Goal: Complete application form

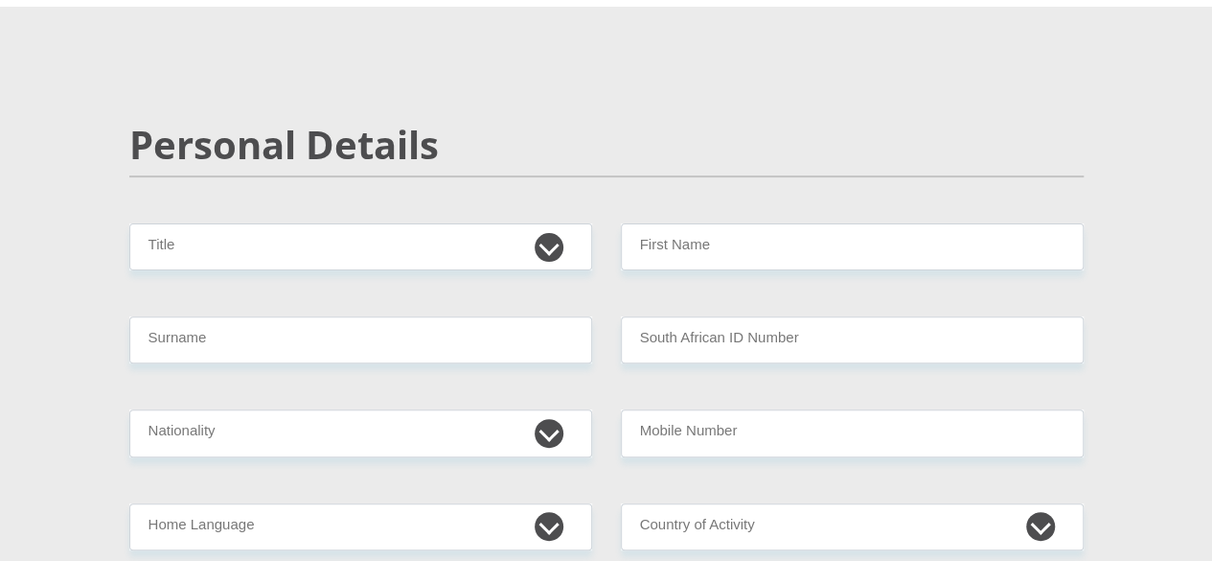
scroll to position [167, 0]
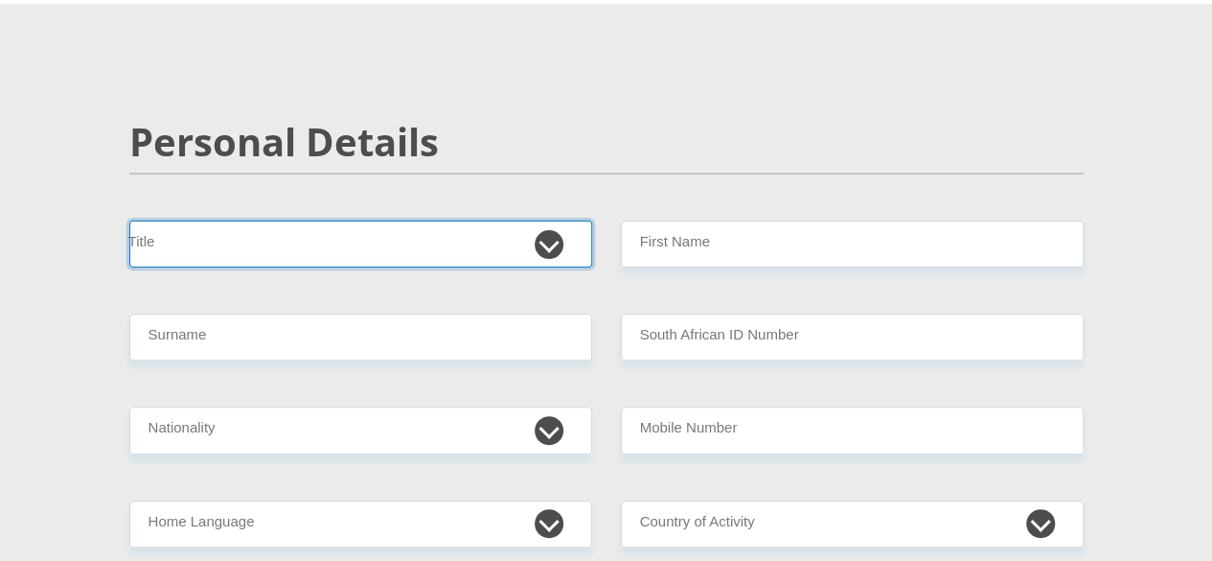
click at [479, 220] on select "Mr Ms Mrs Dr [PERSON_NAME]" at bounding box center [360, 243] width 463 height 47
select select "Mr"
click at [129, 220] on select "Mr Ms Mrs Dr [PERSON_NAME]" at bounding box center [360, 243] width 463 height 47
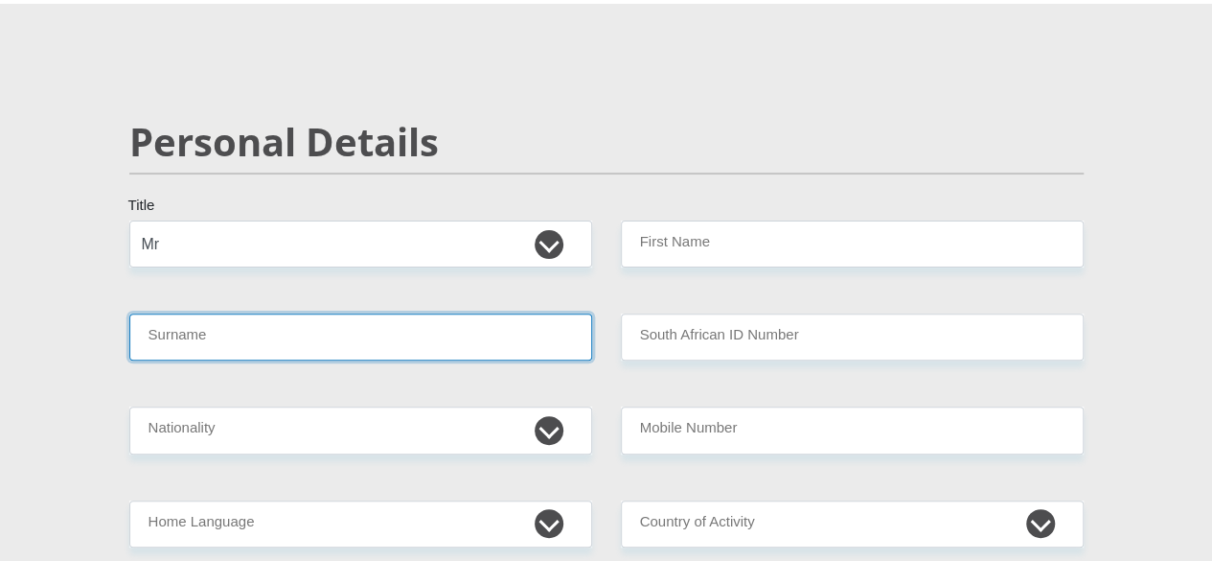
click at [349, 313] on input "Surname" at bounding box center [360, 336] width 463 height 47
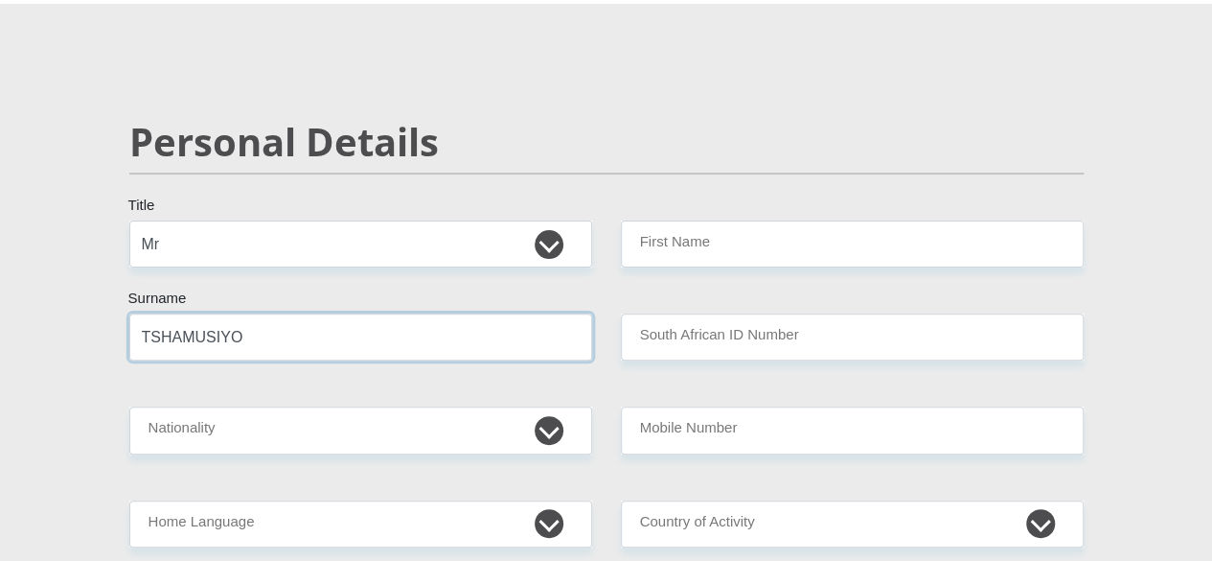
type input "TSHAMUSIYO"
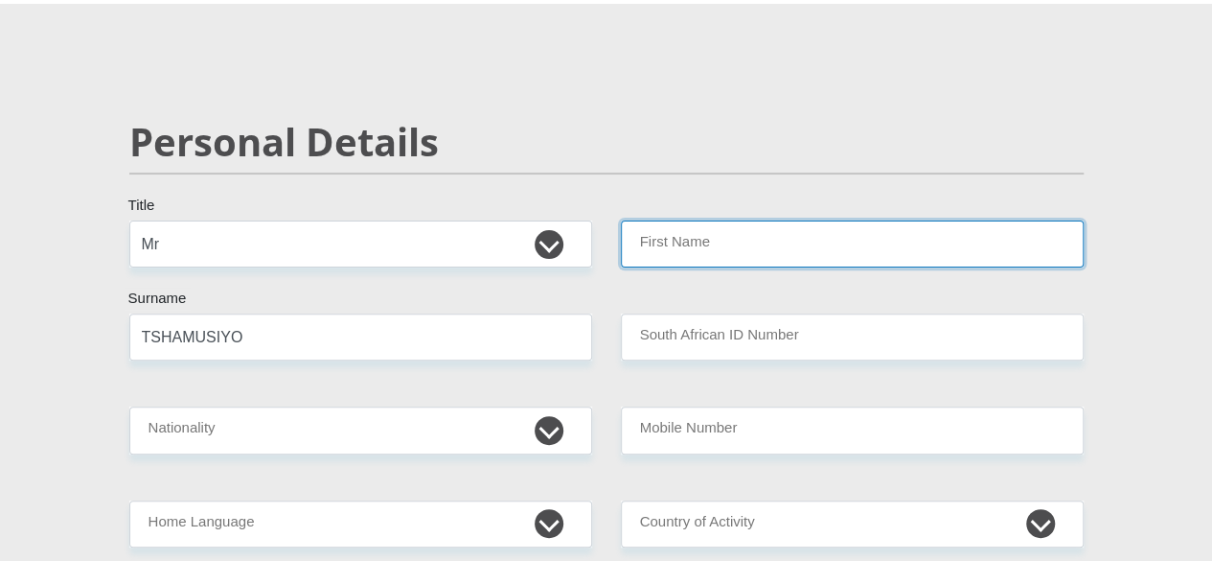
click at [675, 220] on input "First Name" at bounding box center [852, 243] width 463 height 47
type input "MASHUDU"
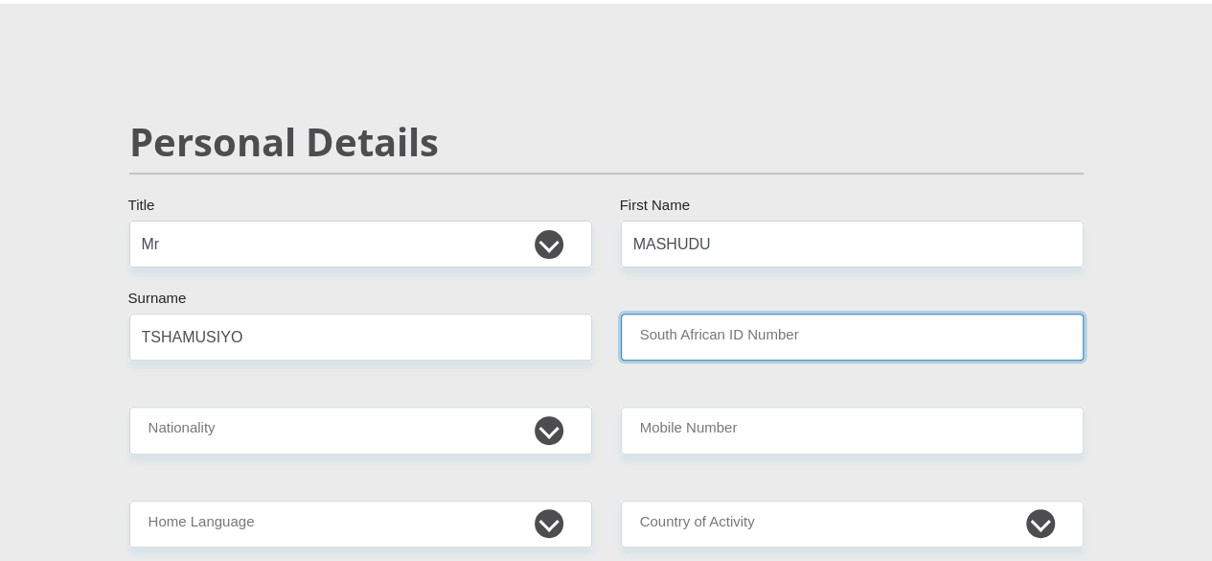
click at [647, 313] on input "South African ID Number" at bounding box center [852, 336] width 463 height 47
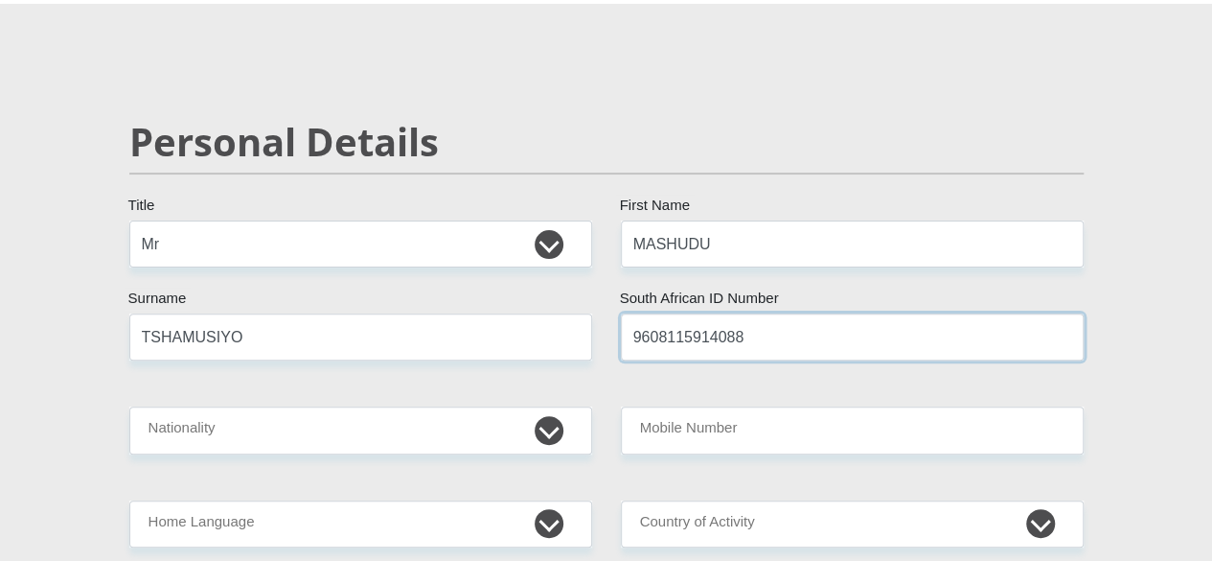
type input "9608115914088"
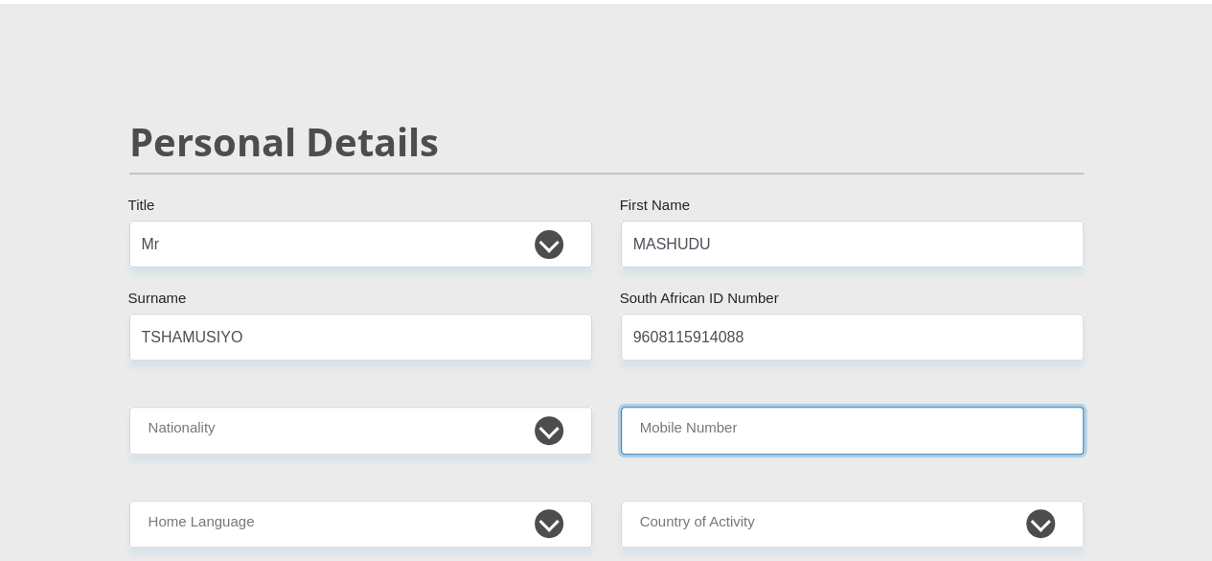
click at [690, 406] on input "Mobile Number" at bounding box center [852, 429] width 463 height 47
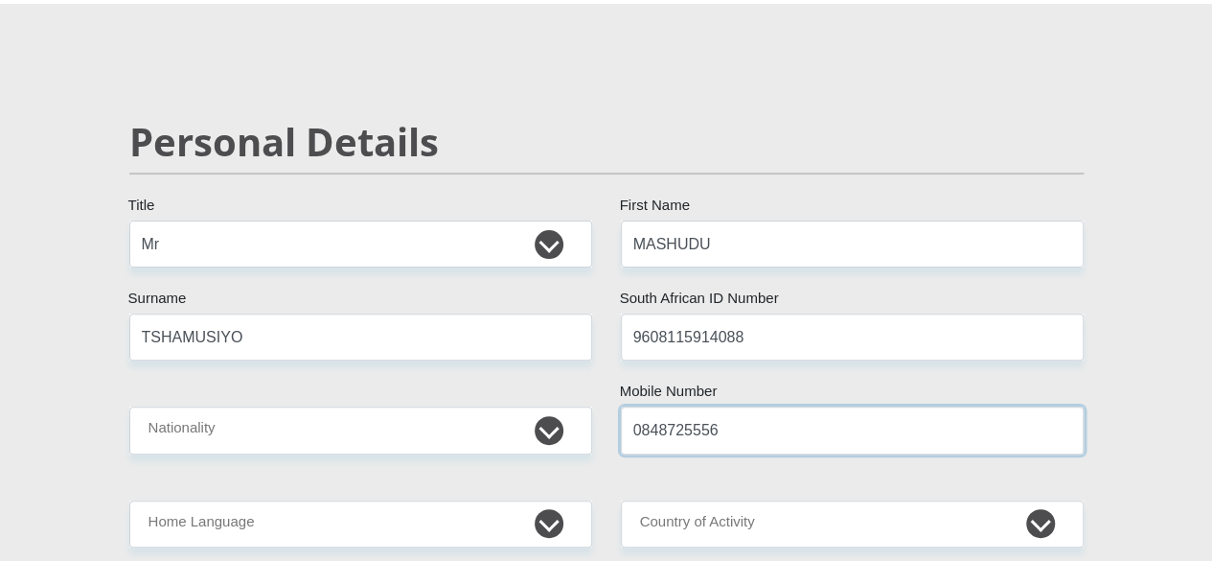
type input "0848725556"
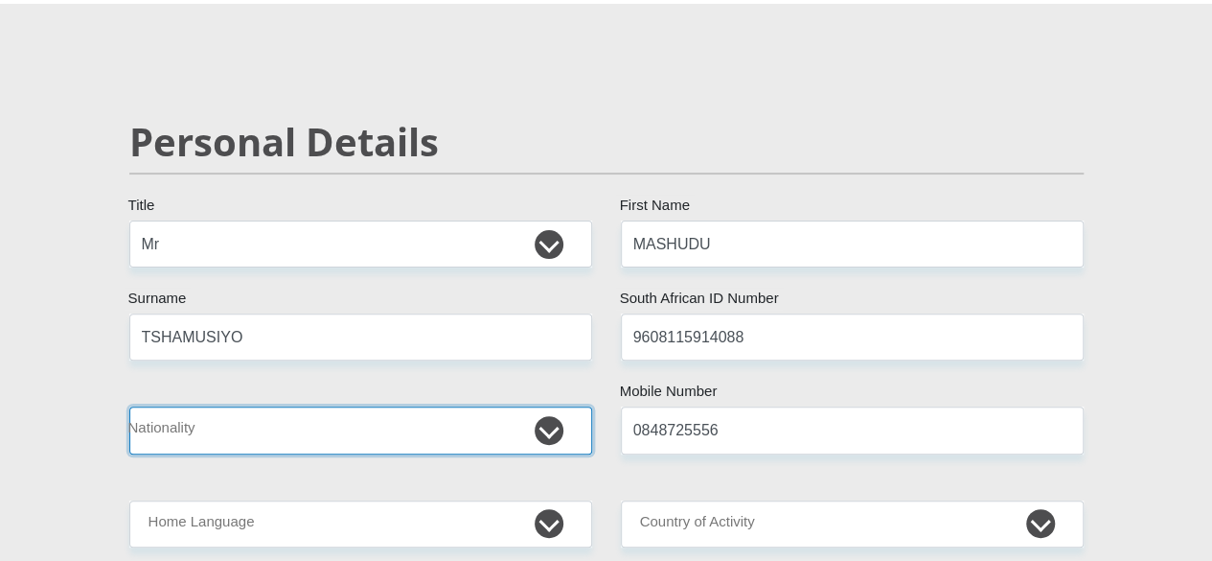
click at [402, 406] on select "[GEOGRAPHIC_DATA] [GEOGRAPHIC_DATA] [GEOGRAPHIC_DATA] [GEOGRAPHIC_DATA] [GEOGRA…" at bounding box center [360, 429] width 463 height 47
select select "ZAF"
click at [129, 406] on select "[GEOGRAPHIC_DATA] [GEOGRAPHIC_DATA] [GEOGRAPHIC_DATA] [GEOGRAPHIC_DATA] [GEOGRA…" at bounding box center [360, 429] width 463 height 47
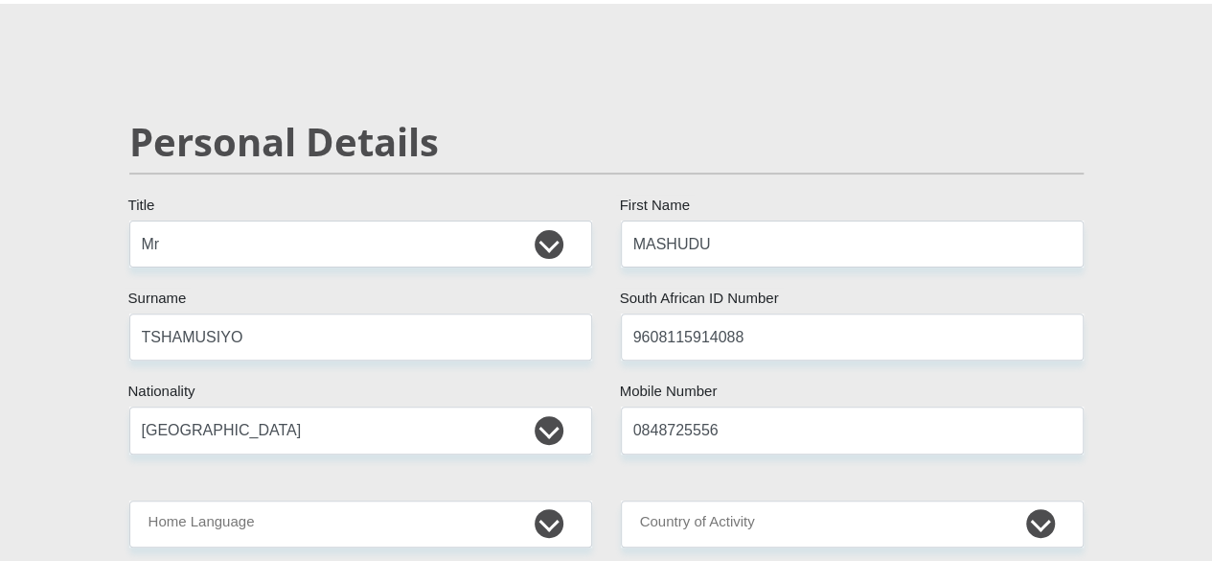
drag, startPoint x: 925, startPoint y: 420, endPoint x: 977, endPoint y: 472, distance: 74.5
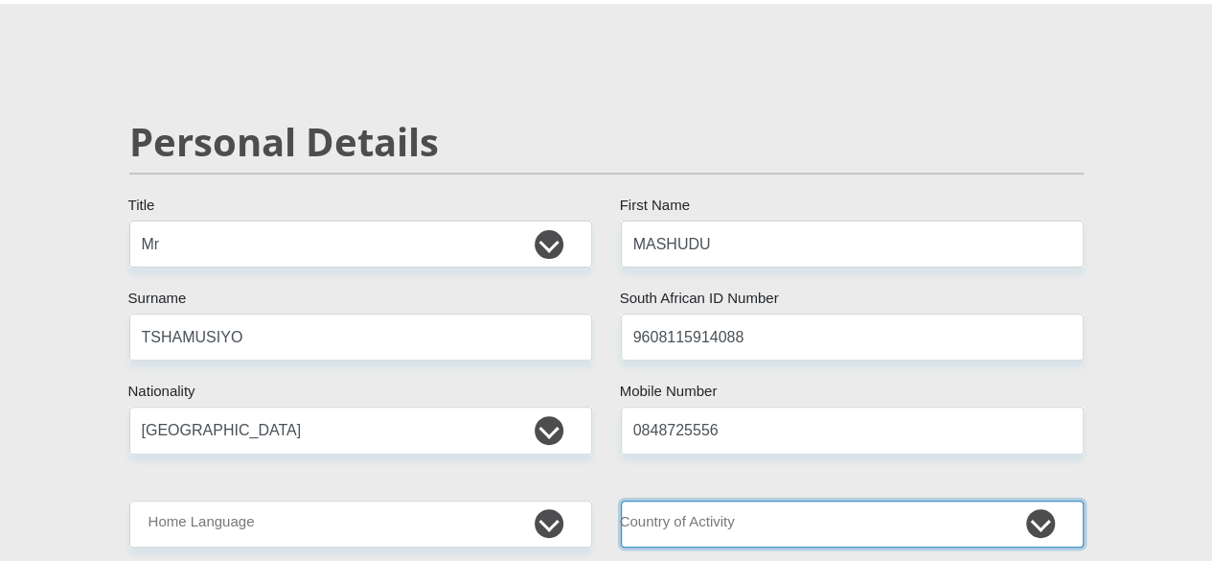
click at [1039, 500] on select "[GEOGRAPHIC_DATA] [GEOGRAPHIC_DATA] [GEOGRAPHIC_DATA] [GEOGRAPHIC_DATA] [GEOGRA…" at bounding box center [852, 523] width 463 height 47
select select "ZAF"
click at [621, 500] on select "[GEOGRAPHIC_DATA] [GEOGRAPHIC_DATA] [GEOGRAPHIC_DATA] [GEOGRAPHIC_DATA] [GEOGRA…" at bounding box center [852, 523] width 463 height 47
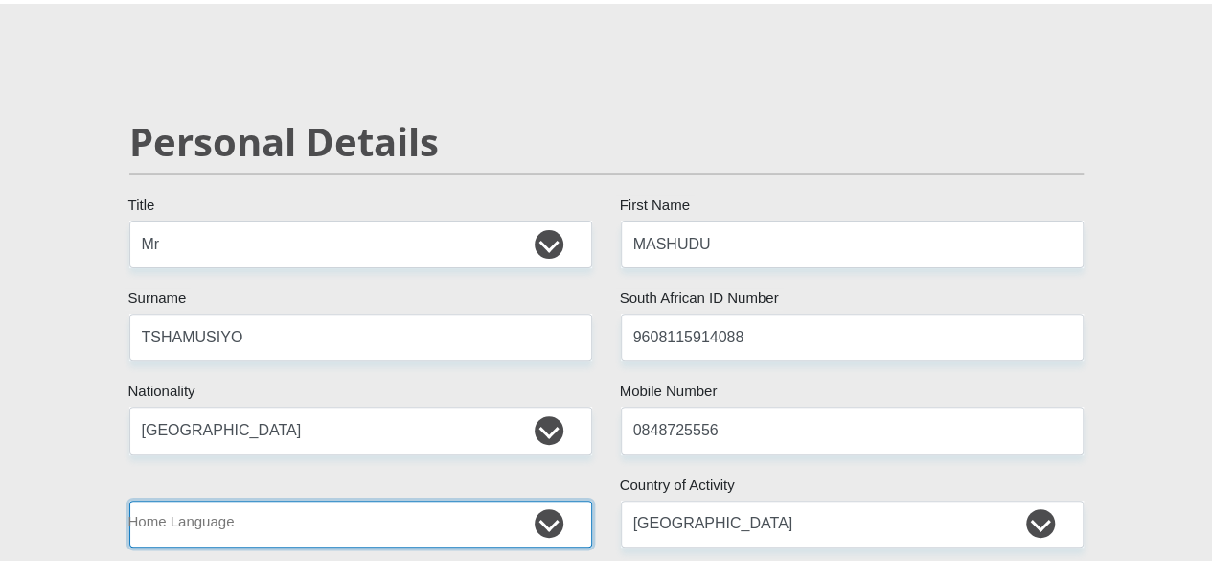
click at [560, 500] on select "Afrikaans English Sepedi South Ndebele Southern Sotho Swati Tsonga Tswana Venda…" at bounding box center [360, 523] width 463 height 47
select select "ven"
click at [129, 500] on select "Afrikaans English Sepedi South Ndebele Southern Sotho Swati Tsonga Tswana Venda…" at bounding box center [360, 523] width 463 height 47
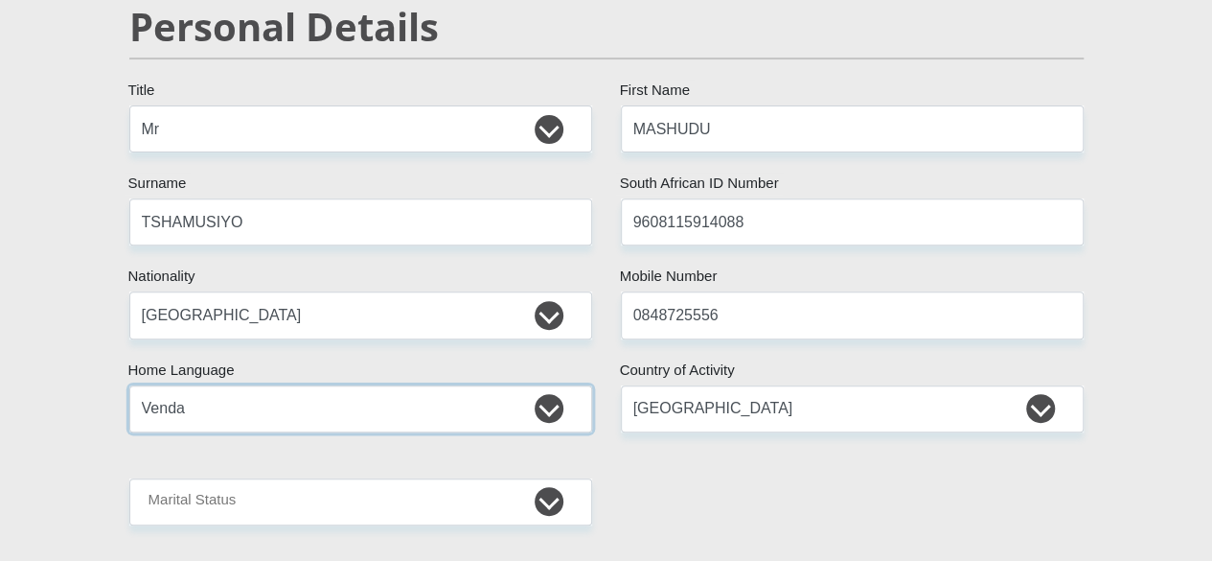
scroll to position [284, 0]
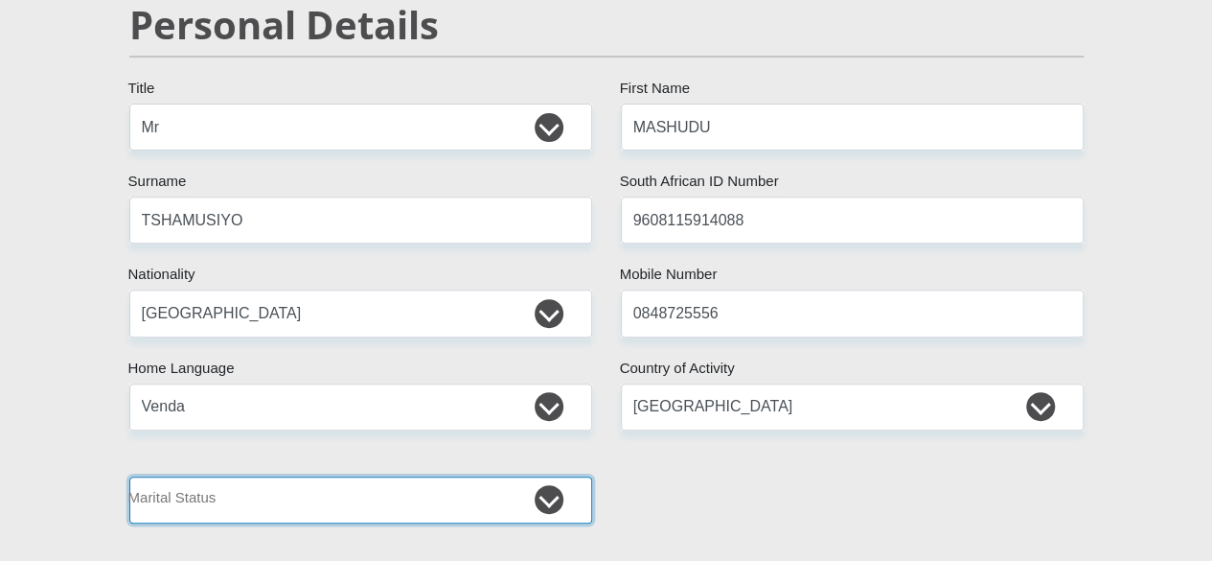
click at [543, 476] on select "Married ANC Single Divorced Widowed Married COP or Customary Law" at bounding box center [360, 499] width 463 height 47
select select "2"
click at [129, 476] on select "Married ANC Single Divorced Widowed Married COP or Customary Law" at bounding box center [360, 499] width 463 height 47
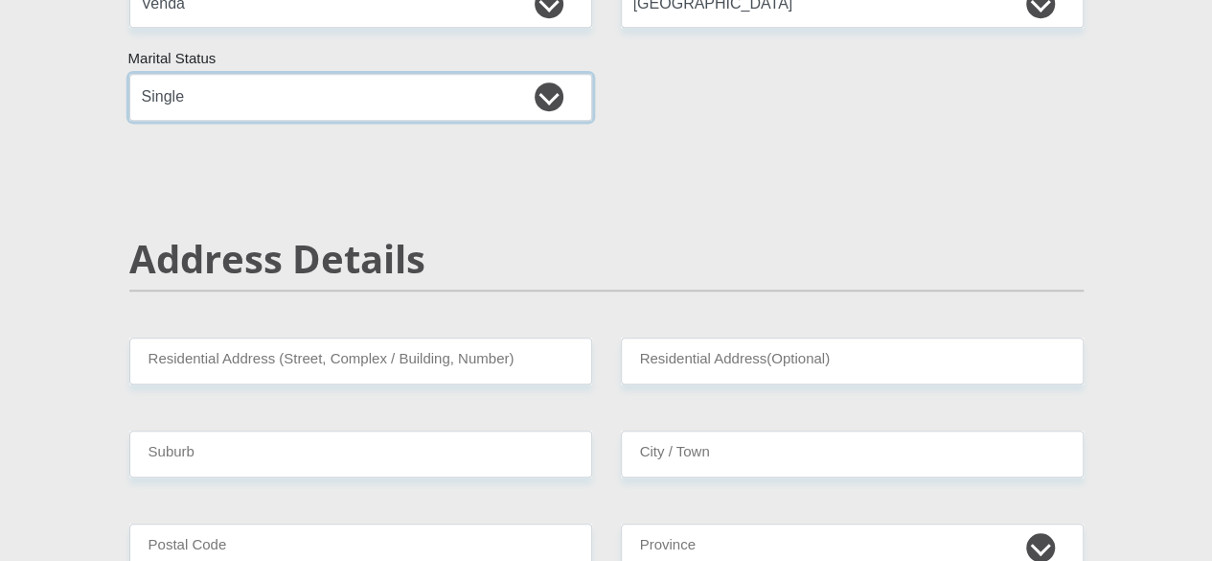
scroll to position [707, 0]
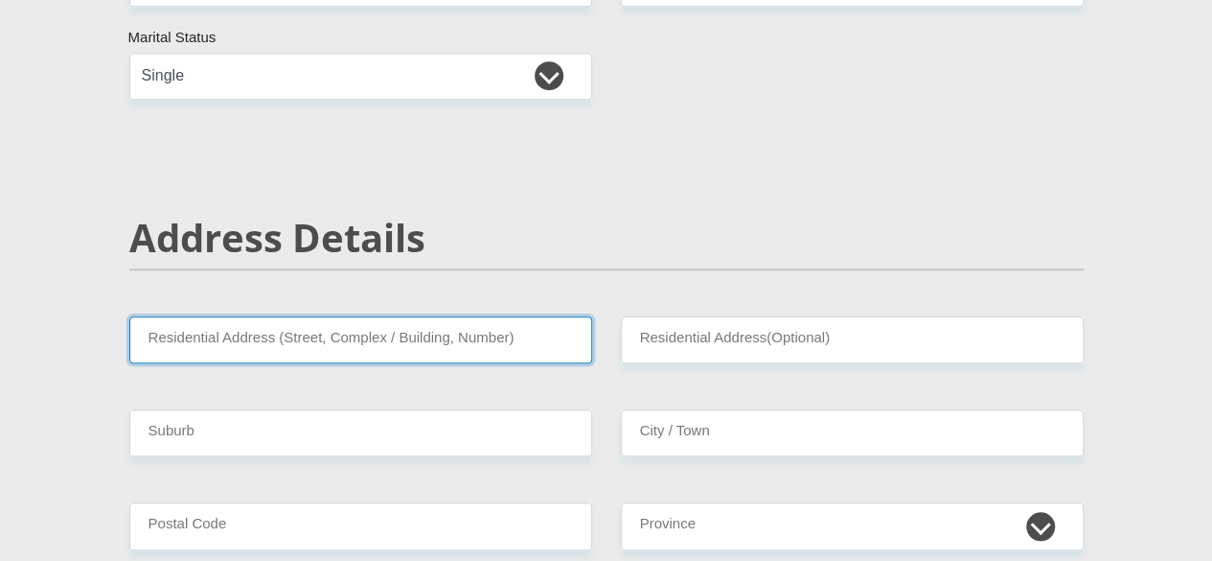
click at [446, 316] on input "Residential Address (Street, Complex / Building, Number)" at bounding box center [360, 339] width 463 height 47
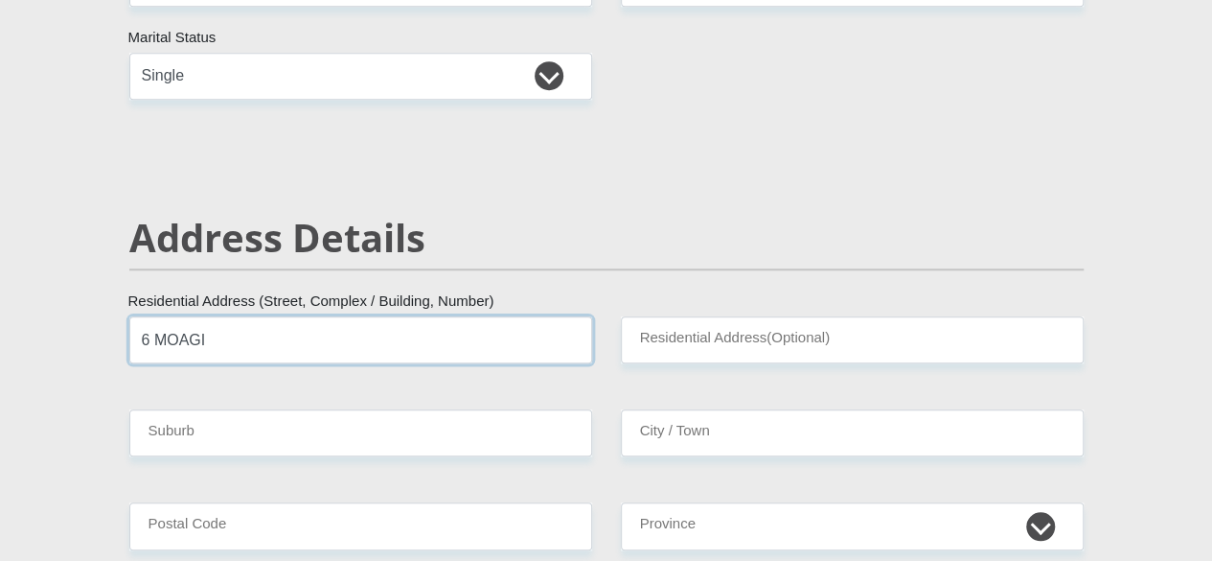
type input "6 MOAGI"
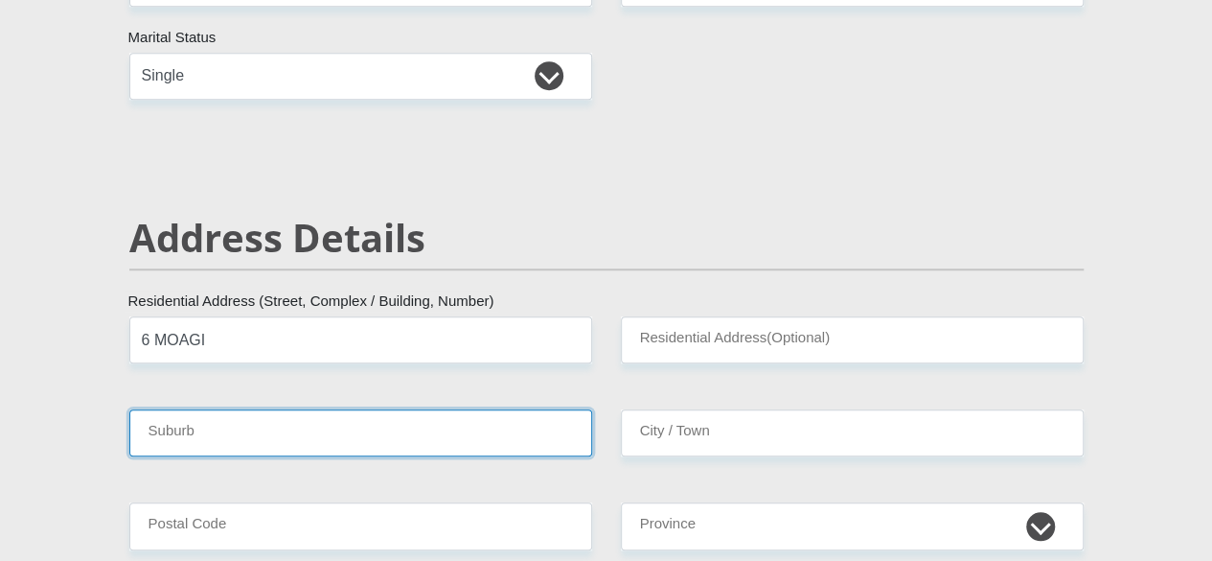
click at [311, 409] on input "Suburb" at bounding box center [360, 432] width 463 height 47
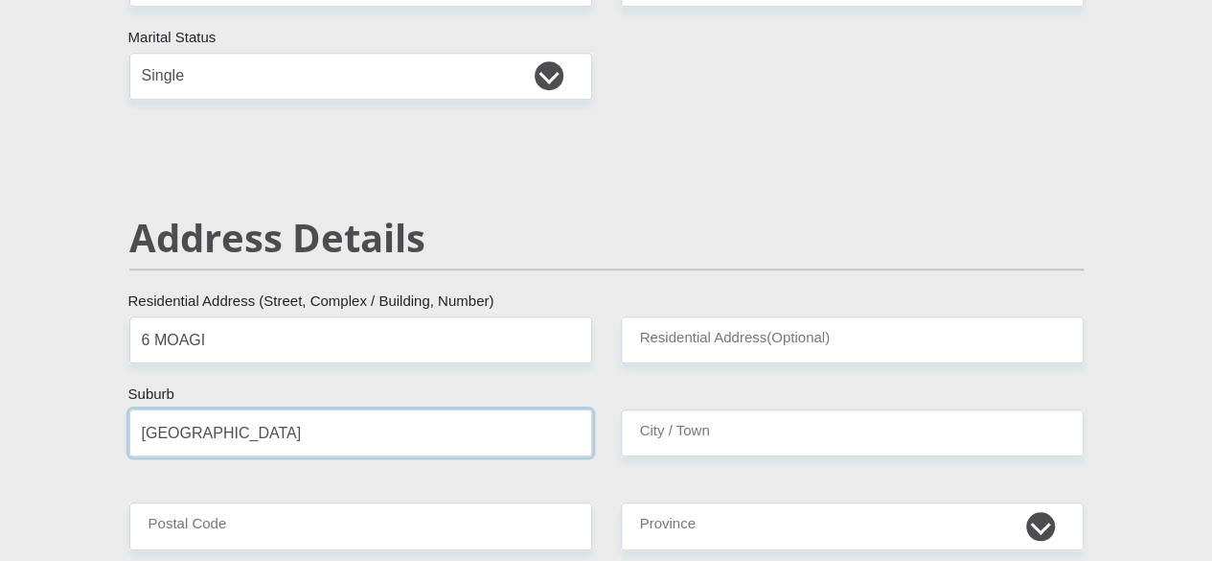
type input "[GEOGRAPHIC_DATA]"
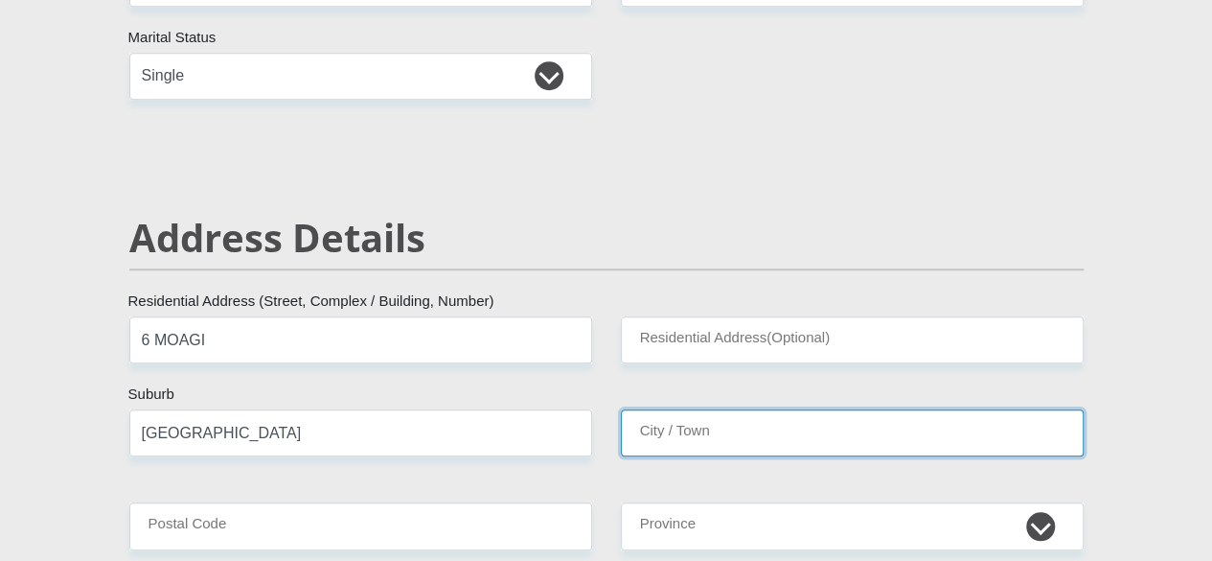
click at [659, 409] on input "City / Town" at bounding box center [852, 432] width 463 height 47
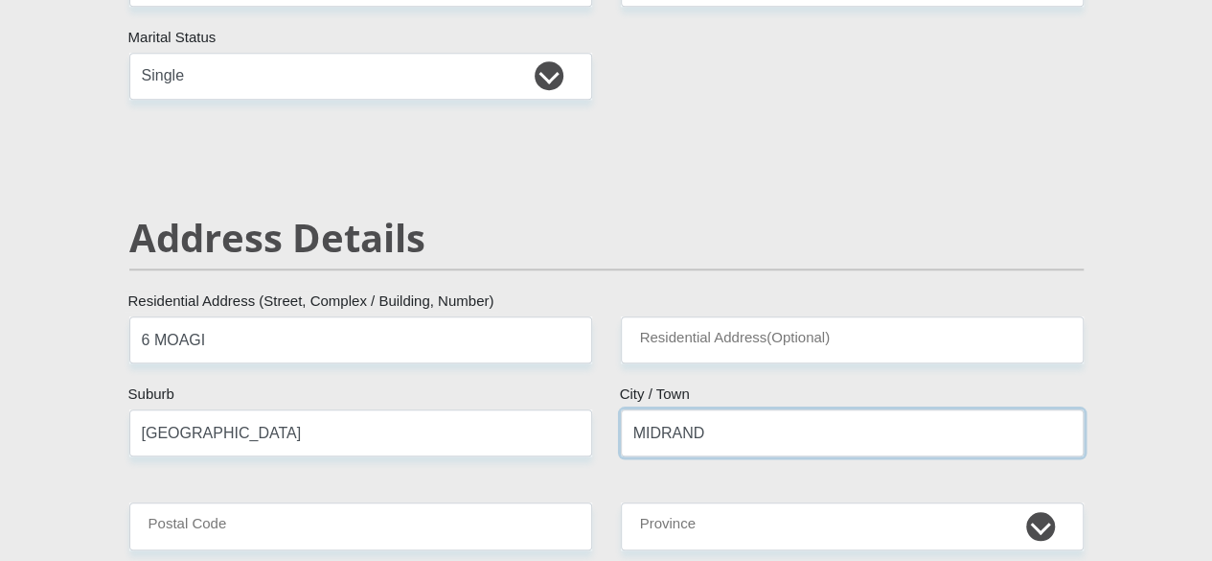
type input "MIDRAND"
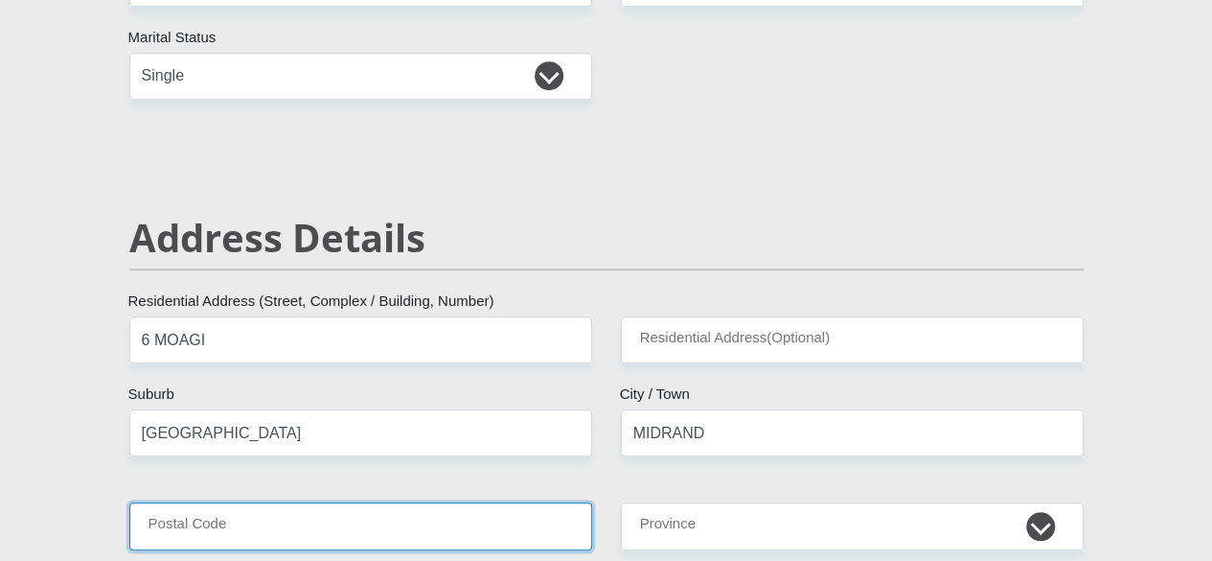
click at [324, 502] on input "Postal Code" at bounding box center [360, 525] width 463 height 47
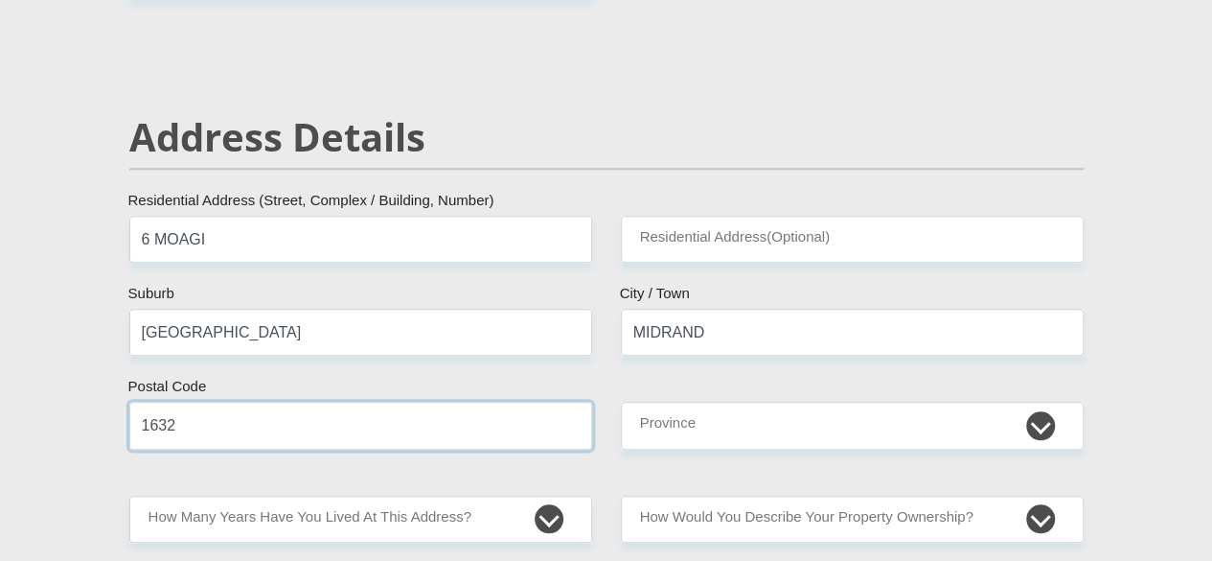
scroll to position [829, 0]
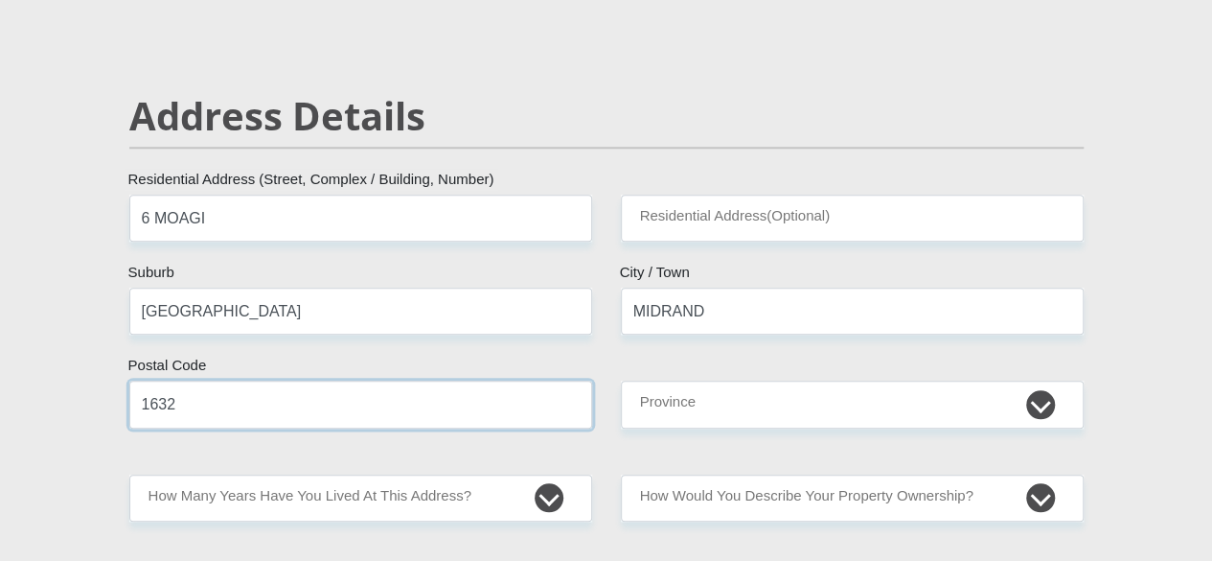
type input "1632"
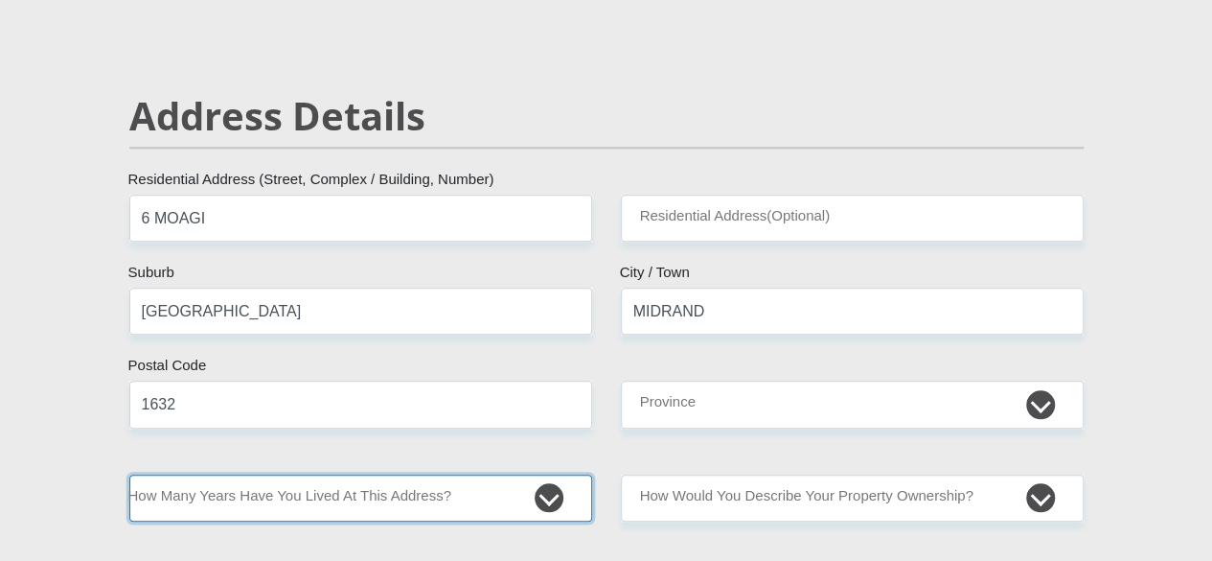
click at [319, 474] on select "less than 1 year 1-3 years 3-5 years 5+ years" at bounding box center [360, 497] width 463 height 47
select select "0"
click at [129, 474] on select "less than 1 year 1-3 years 3-5 years 5+ years" at bounding box center [360, 497] width 463 height 47
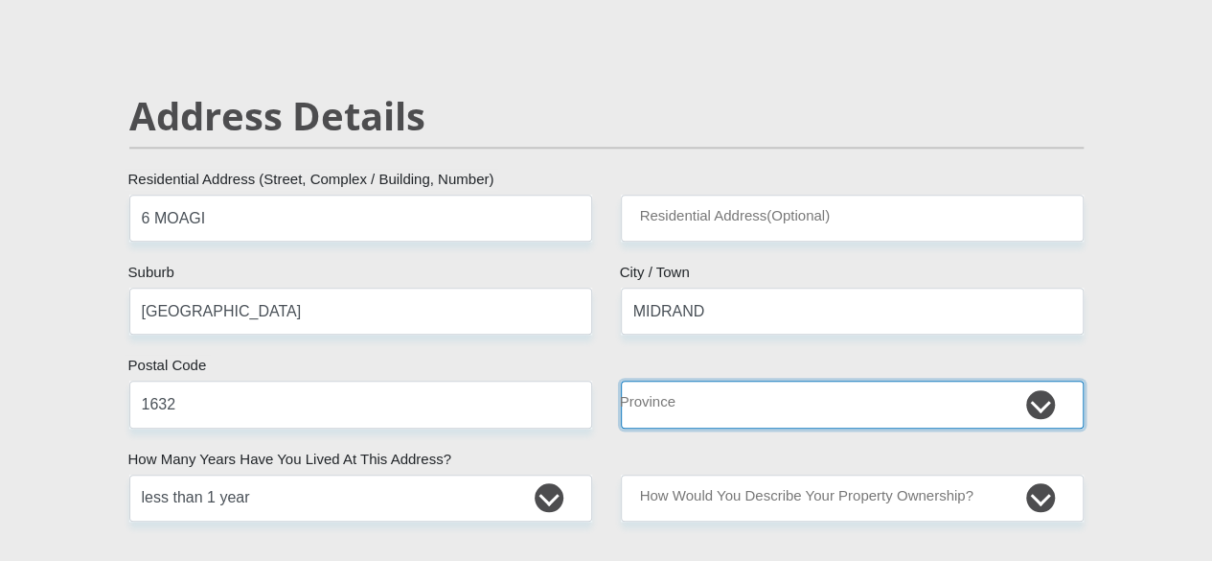
click at [870, 380] on select "Eastern Cape Free State [GEOGRAPHIC_DATA] [GEOGRAPHIC_DATA][DATE] [GEOGRAPHIC_D…" at bounding box center [852, 403] width 463 height 47
select select "Gauteng"
click at [621, 380] on select "Eastern Cape Free State [GEOGRAPHIC_DATA] [GEOGRAPHIC_DATA][DATE] [GEOGRAPHIC_D…" at bounding box center [852, 403] width 463 height 47
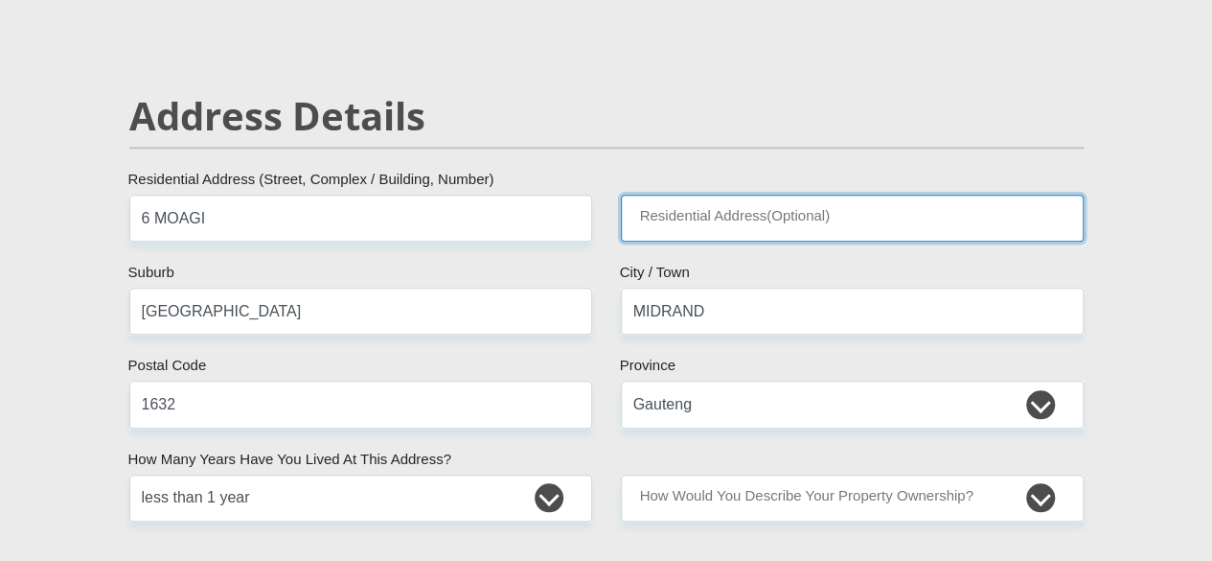
click at [725, 195] on input "Residential Address(Optional)" at bounding box center [852, 218] width 463 height 47
type input "[GEOGRAPHIC_DATA] EXT 8"
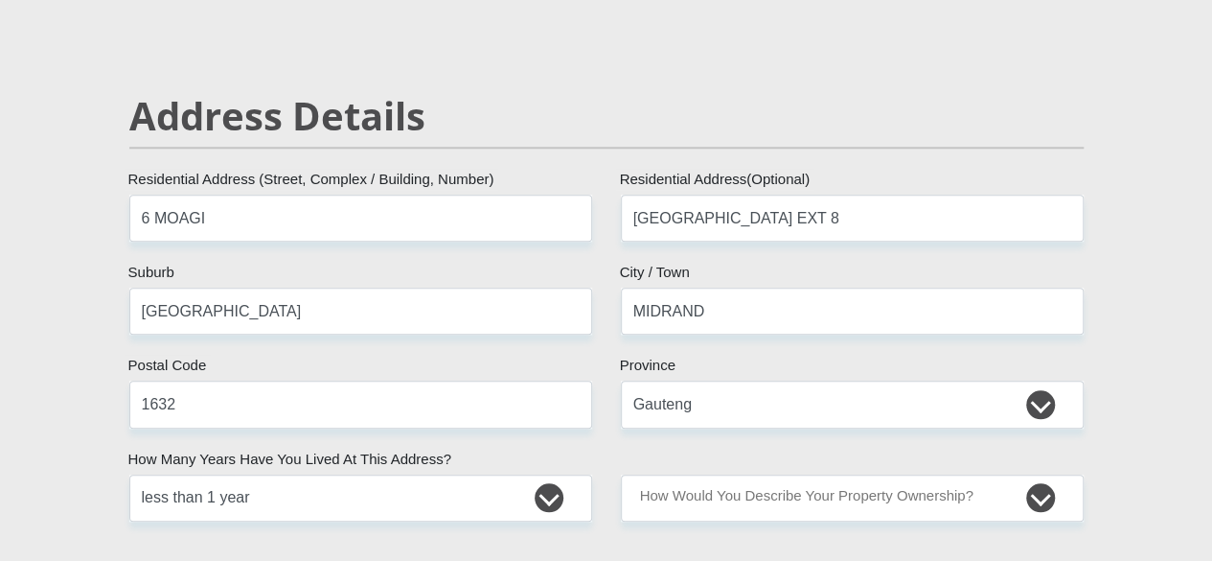
drag, startPoint x: 725, startPoint y: 152, endPoint x: 1028, endPoint y: 384, distance: 381.4
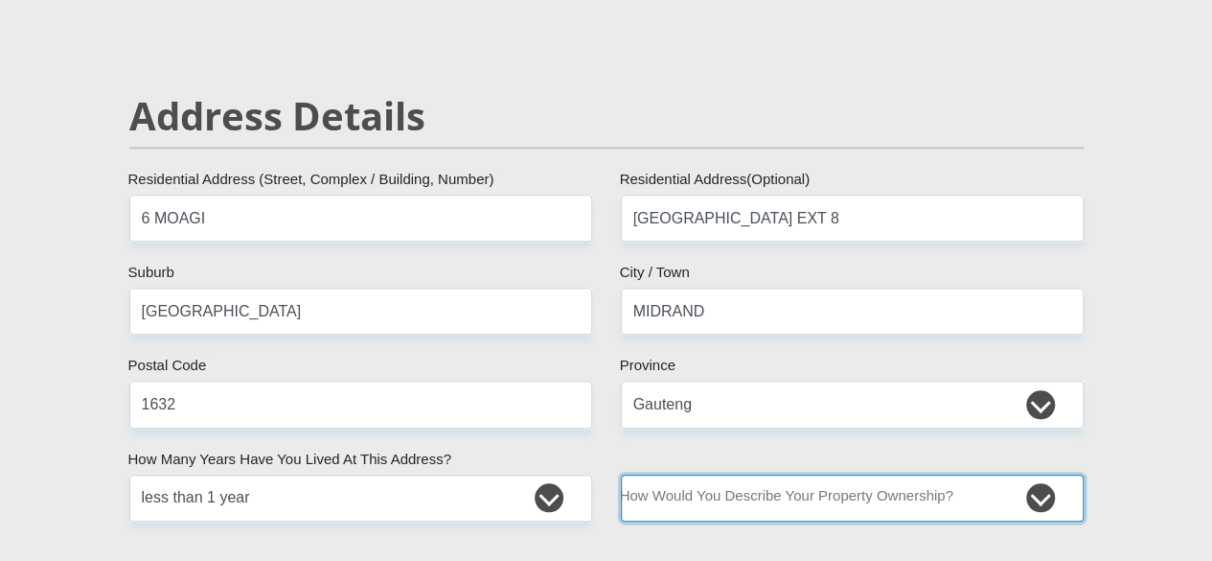
click at [1030, 474] on select "Owned Rented Family Owned Company Dwelling" at bounding box center [852, 497] width 463 height 47
select select "Rented"
click at [621, 474] on select "Owned Rented Family Owned Company Dwelling" at bounding box center [852, 497] width 463 height 47
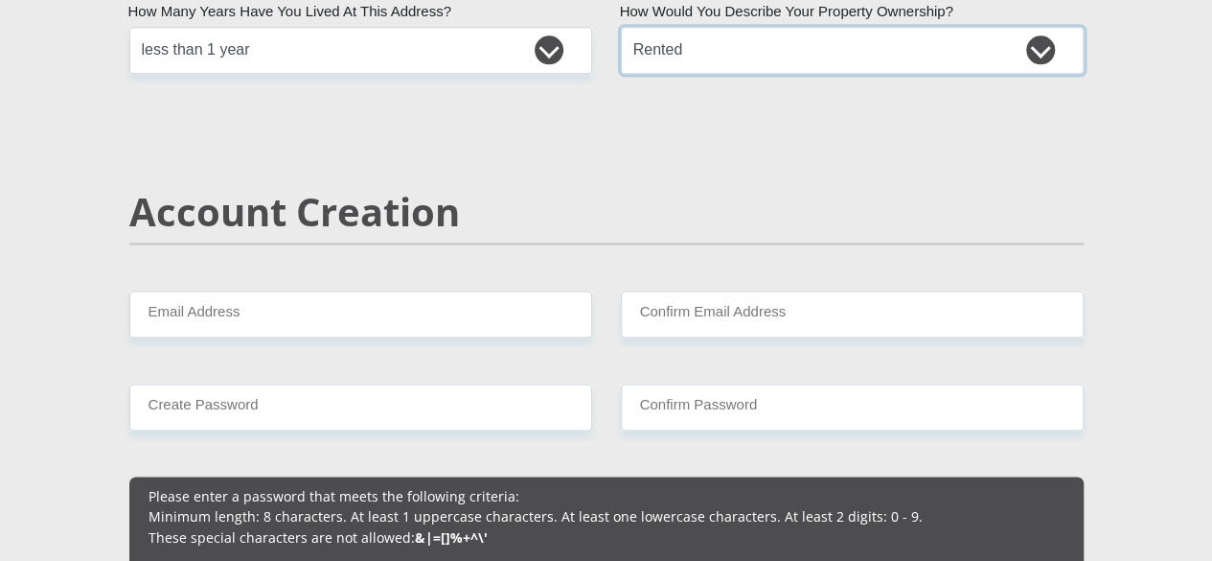
scroll to position [1305, 0]
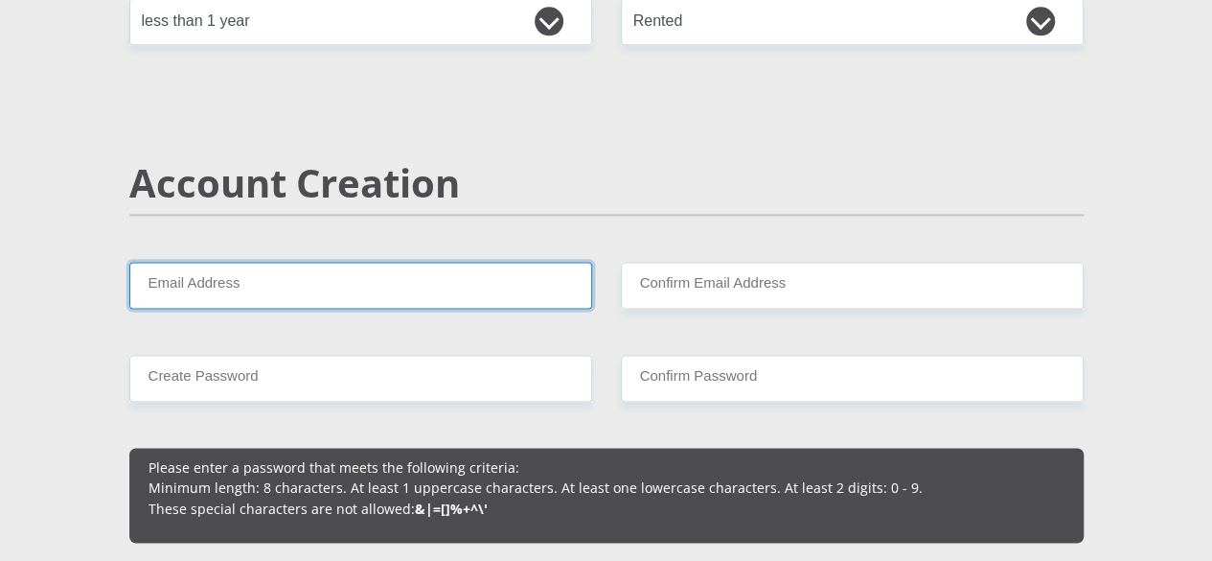
click at [453, 262] on input "Email Address" at bounding box center [360, 285] width 463 height 47
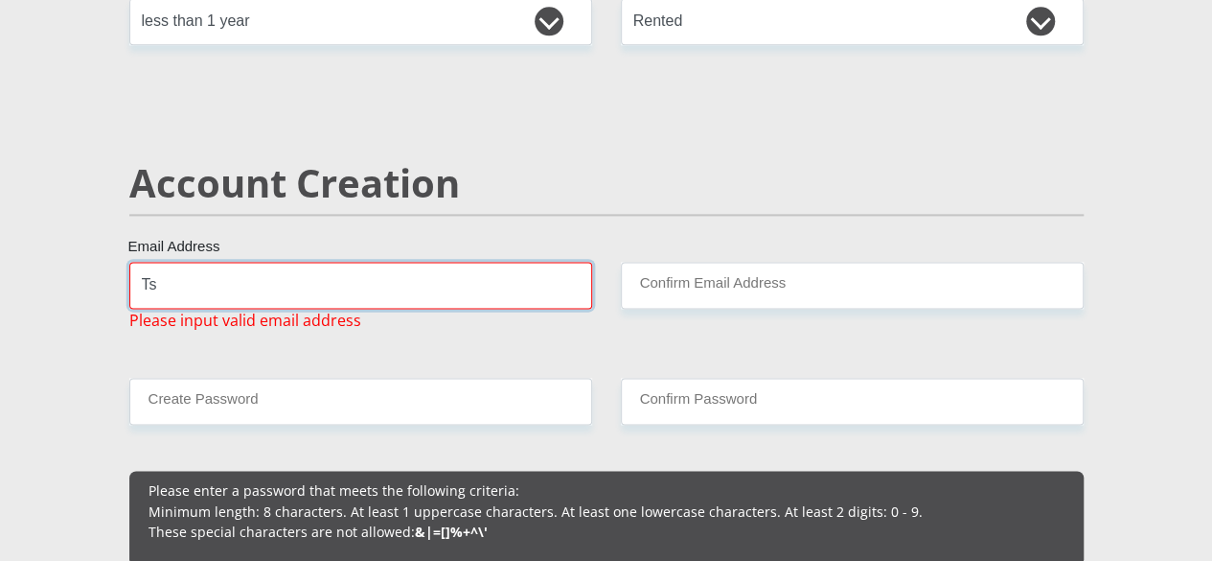
type input "T"
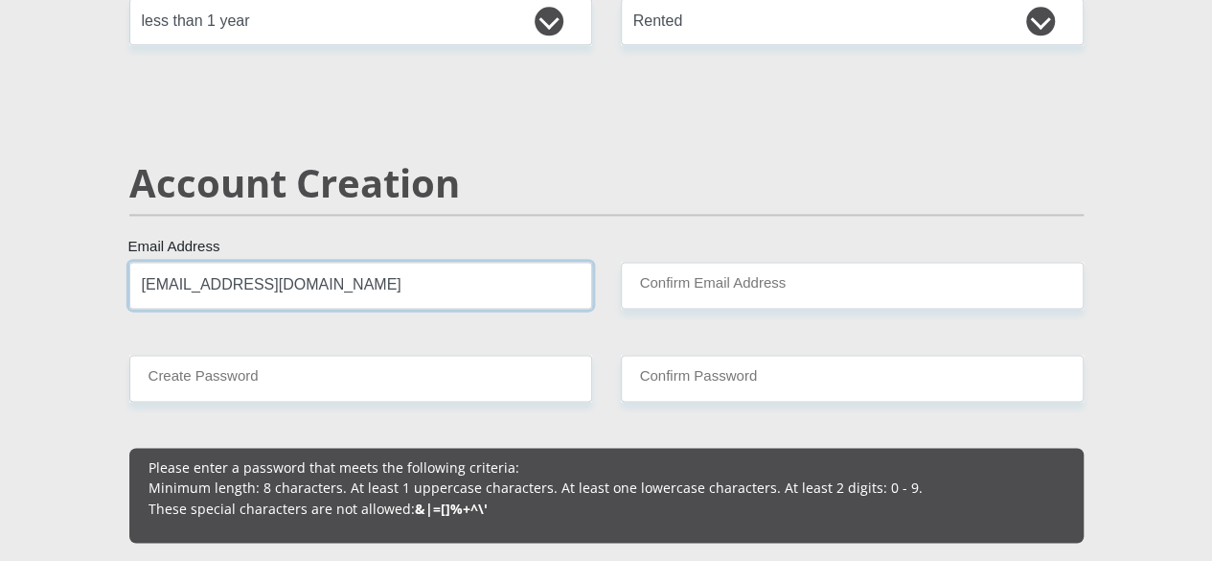
type input "[EMAIL_ADDRESS][DOMAIN_NAME]"
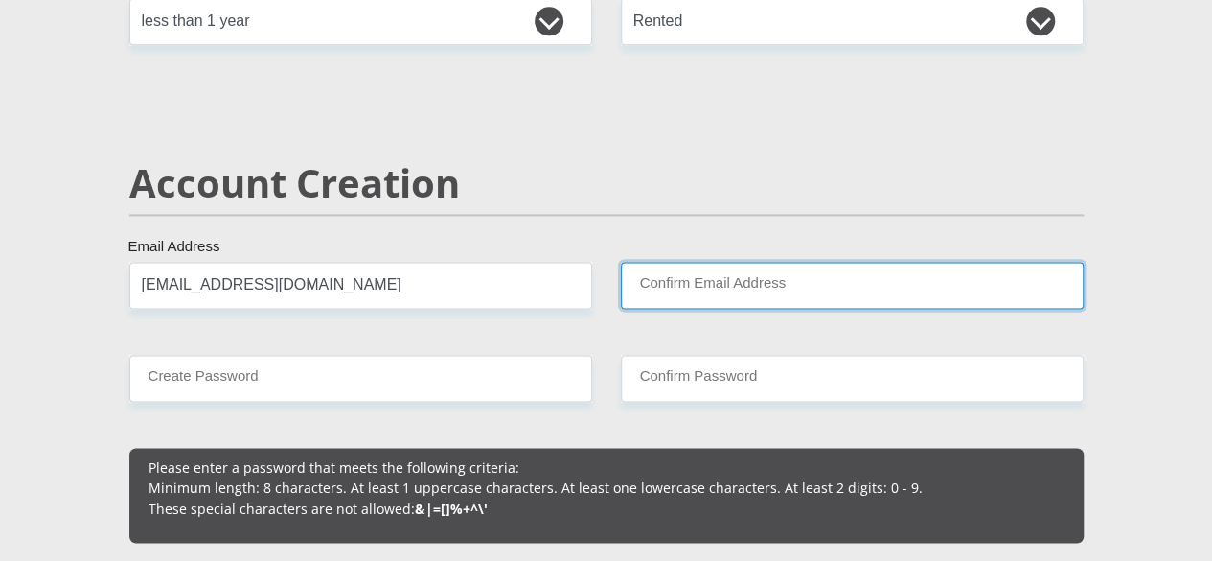
click at [705, 262] on input "Confirm Email Address" at bounding box center [852, 285] width 463 height 47
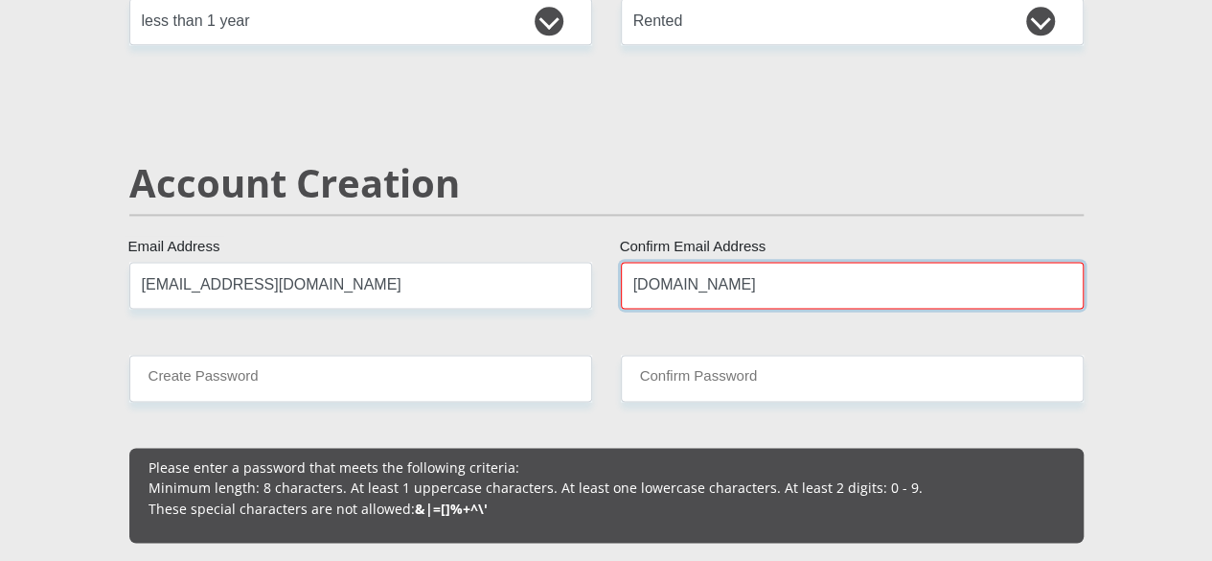
click at [755, 262] on input "[DOMAIN_NAME]" at bounding box center [852, 285] width 463 height 47
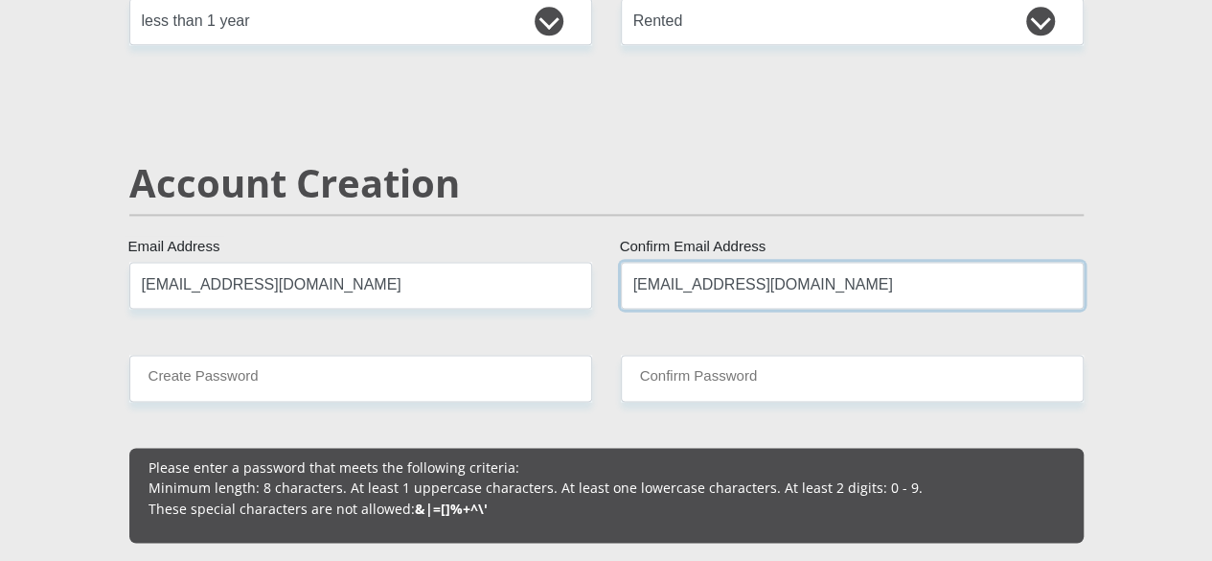
type input "[EMAIL_ADDRESS][DOMAIN_NAME]"
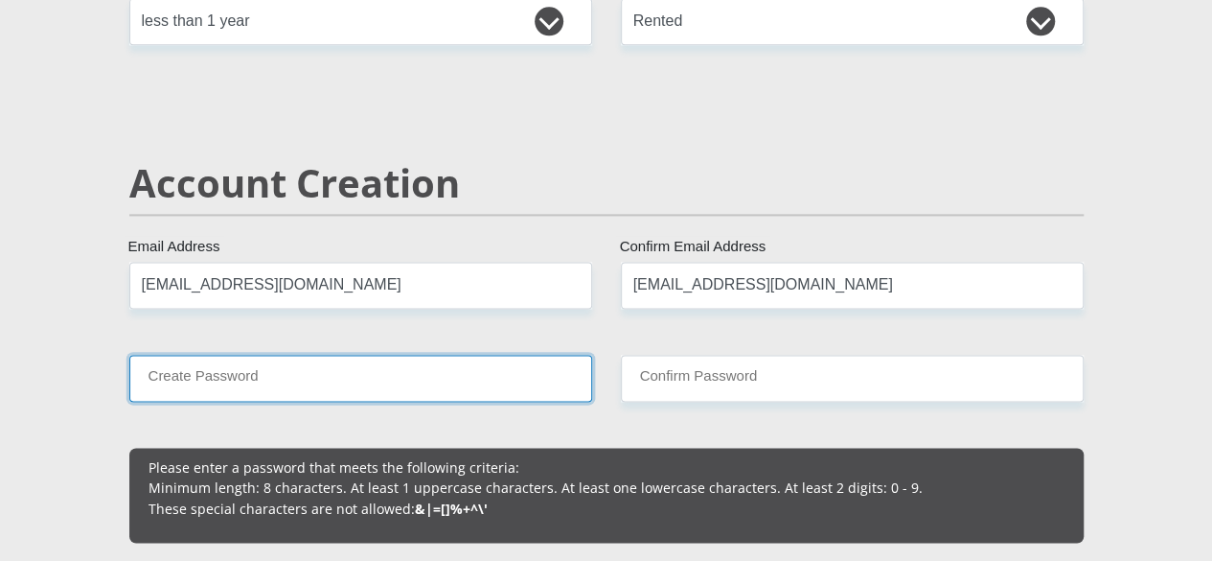
click at [483, 355] on input "Create Password" at bounding box center [360, 378] width 463 height 47
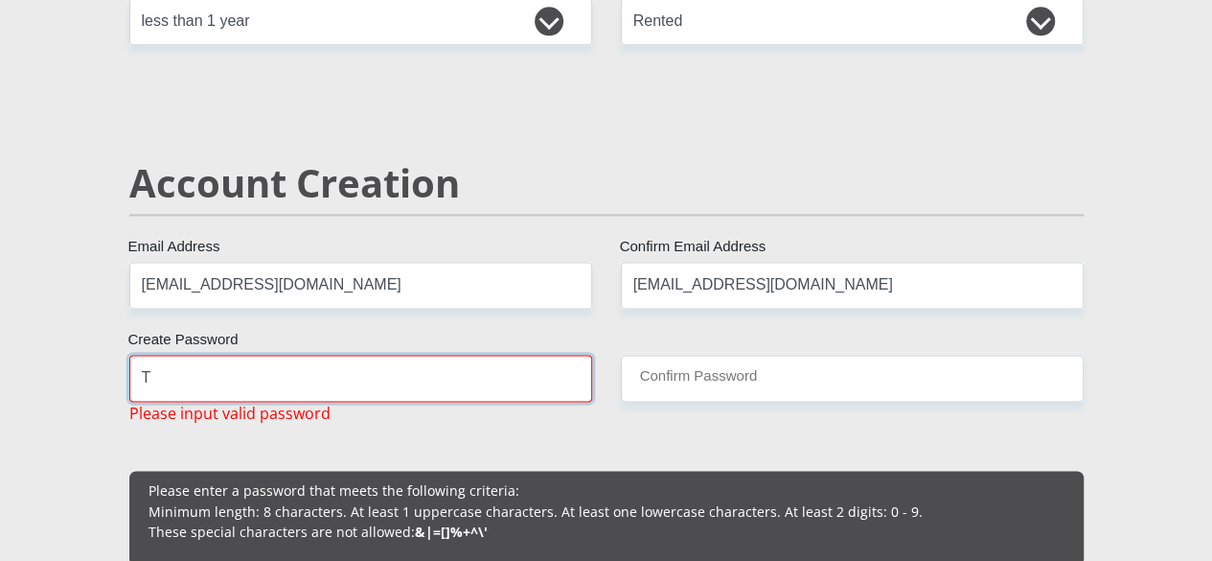
click at [483, 355] on input "T" at bounding box center [360, 378] width 463 height 47
type input "T"
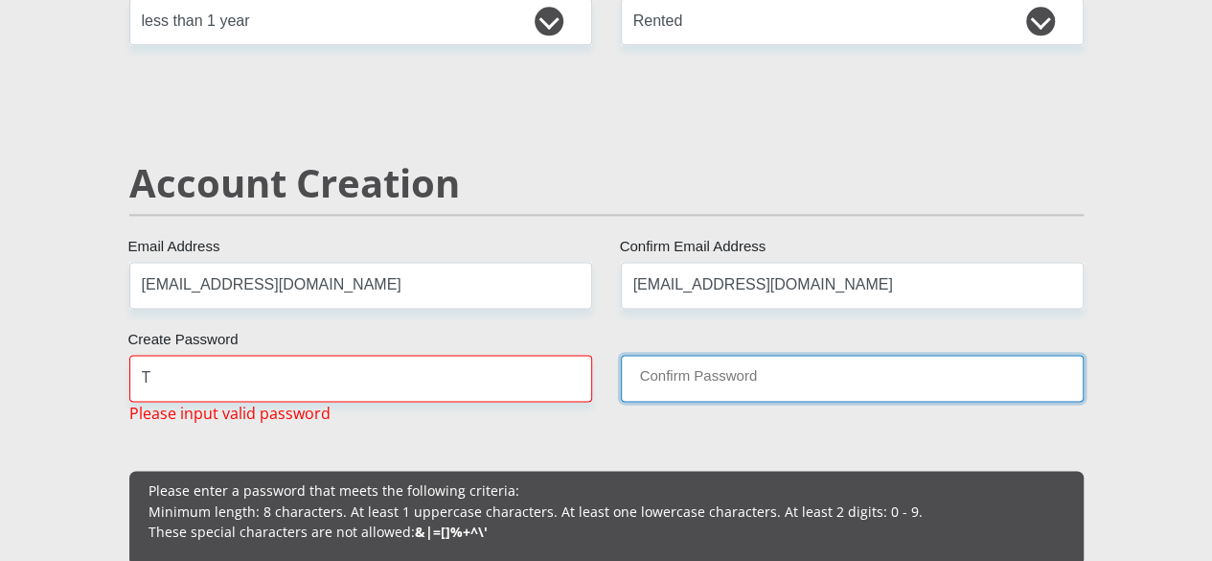
click at [673, 355] on input "Confirm Password" at bounding box center [852, 378] width 463 height 47
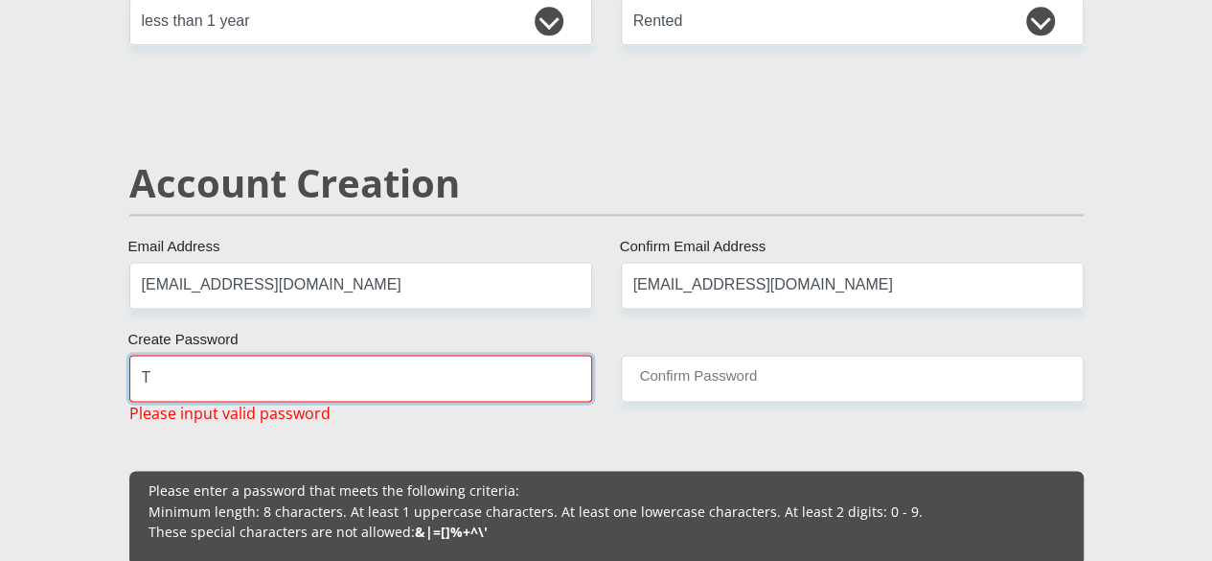
click at [460, 355] on input "T" at bounding box center [360, 378] width 463 height 47
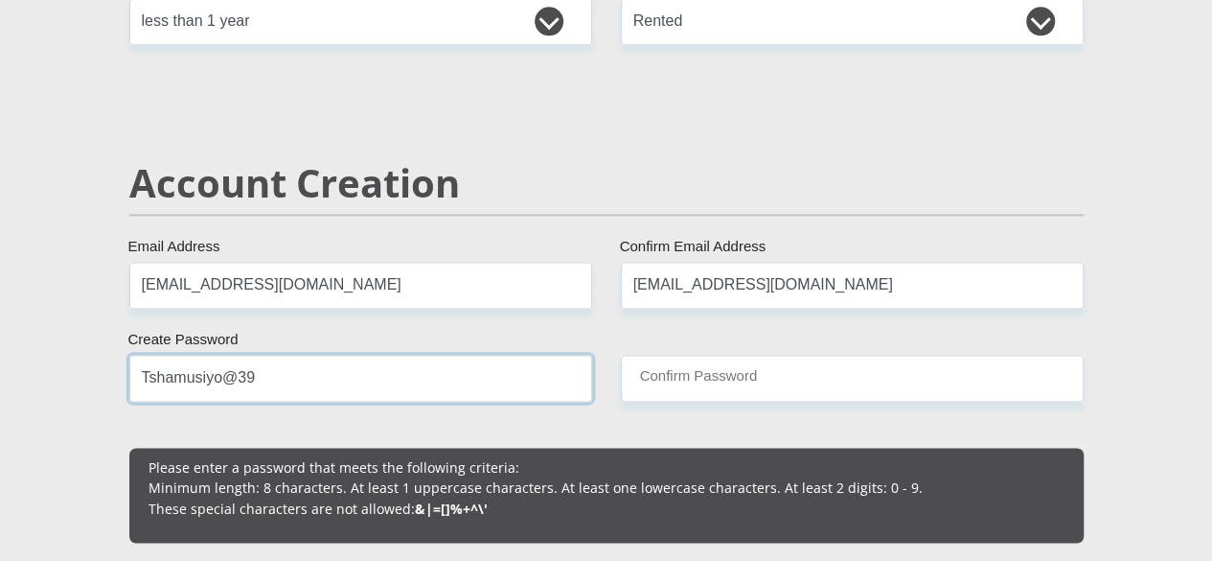
type input "Tshamusiyo@39"
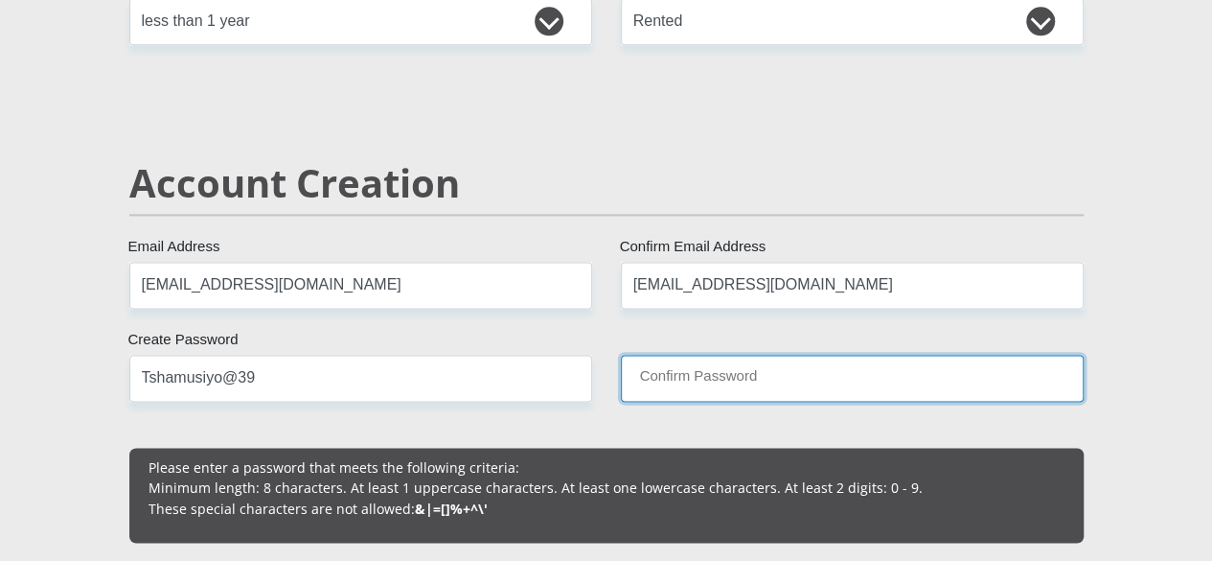
click at [673, 355] on input "Confirm Password" at bounding box center [852, 378] width 463 height 47
type input "t"
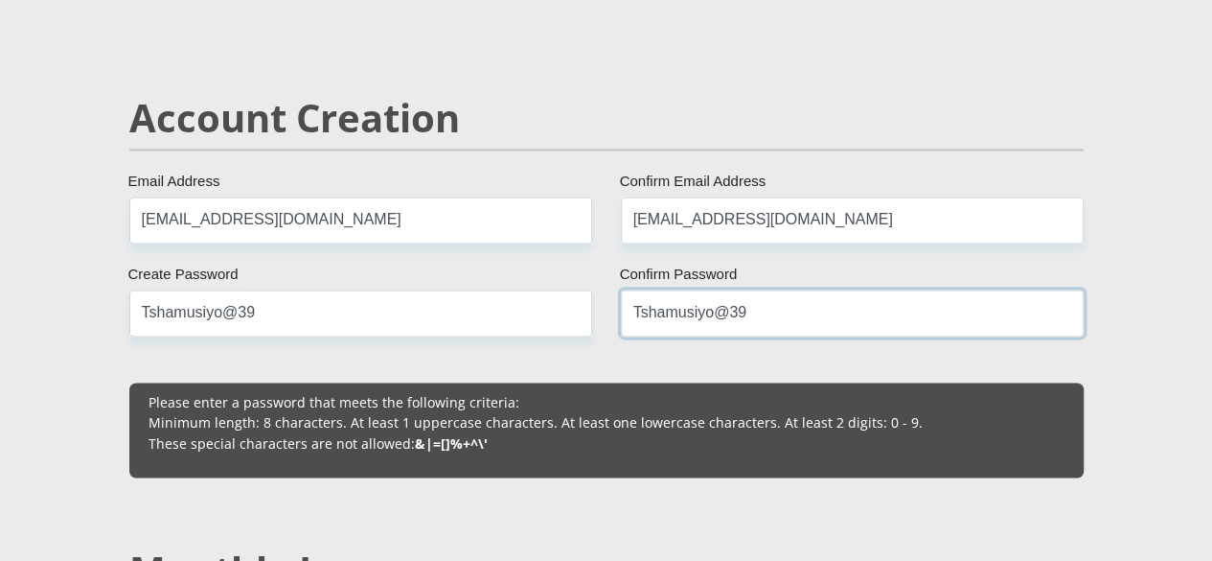
scroll to position [1370, 0]
type input "Tshamusiyo@39"
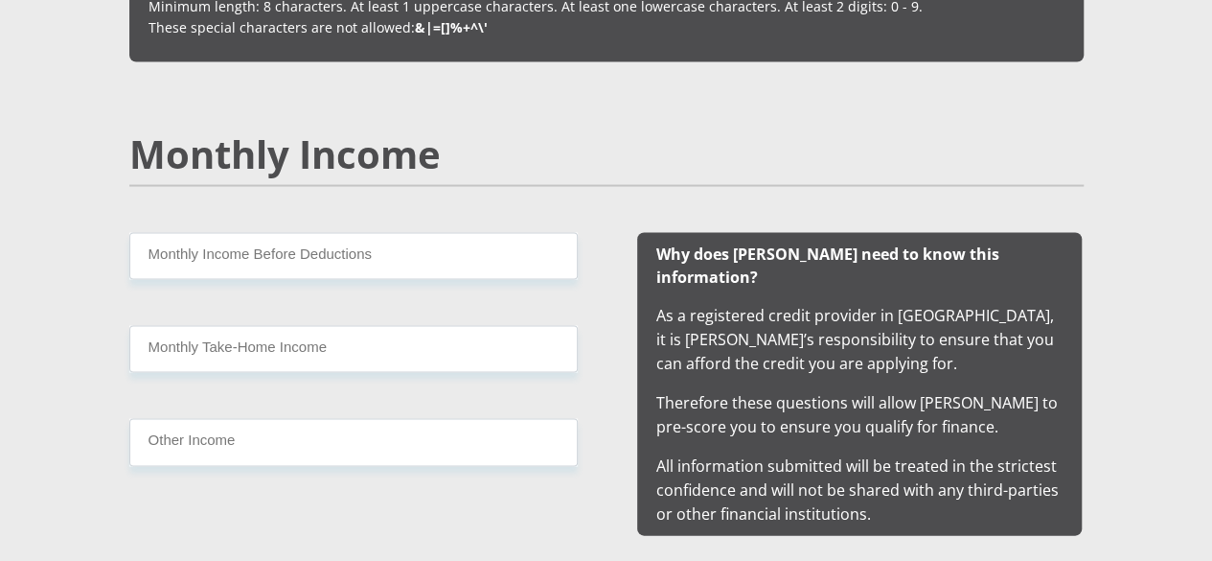
scroll to position [1786, 0]
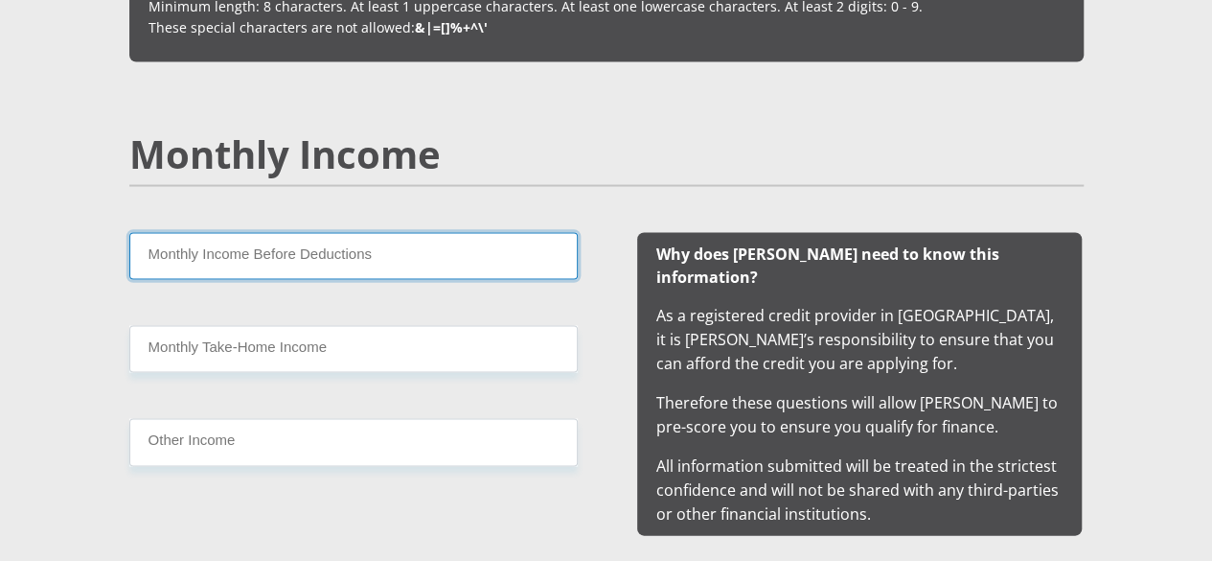
click at [364, 232] on input "Monthly Income Before Deductions" at bounding box center [353, 255] width 448 height 47
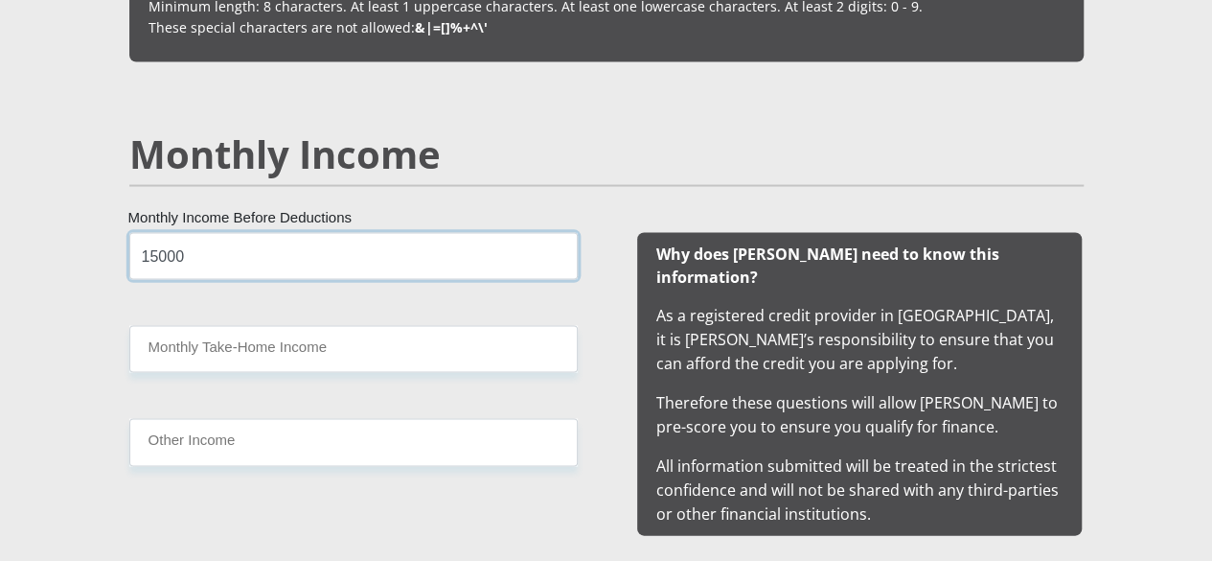
type input "15000"
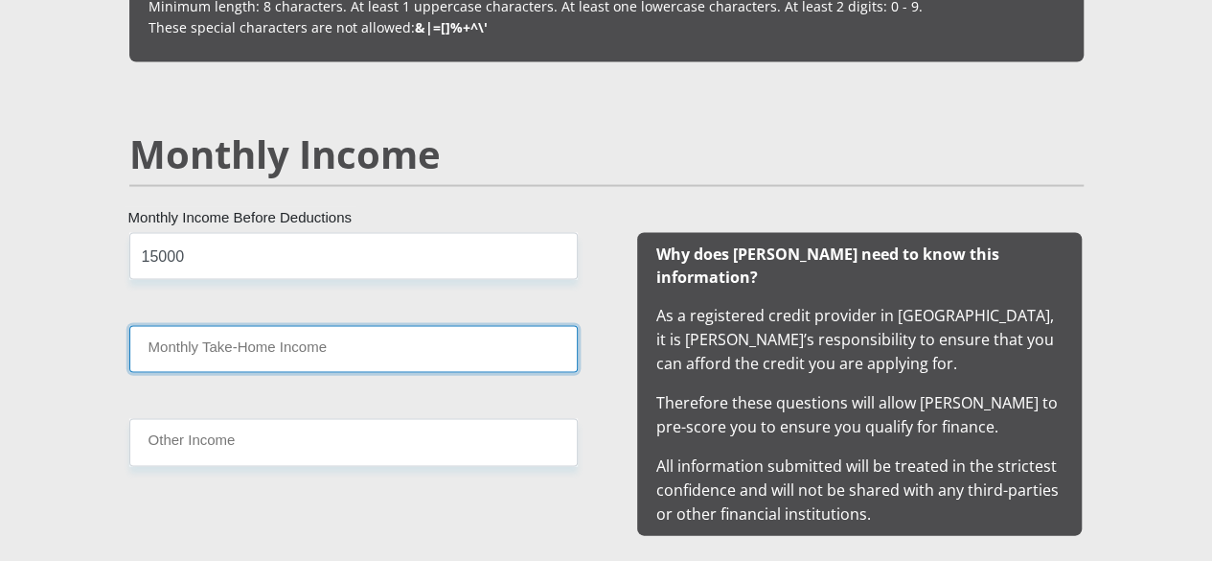
click at [289, 325] on input "Monthly Take-Home Income" at bounding box center [353, 348] width 448 height 47
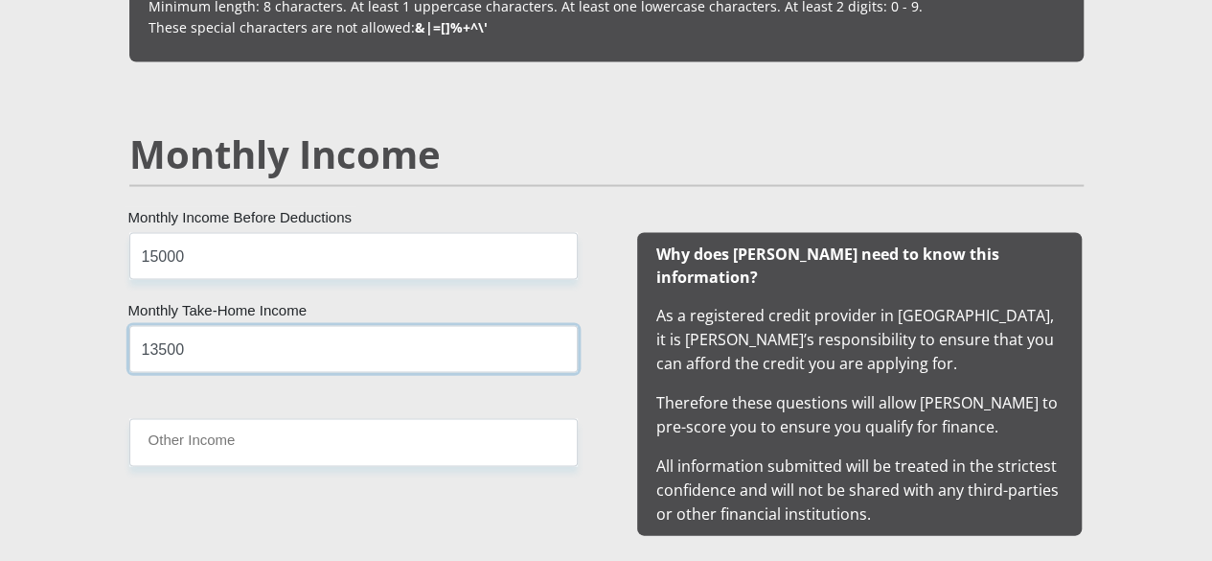
type input "13500"
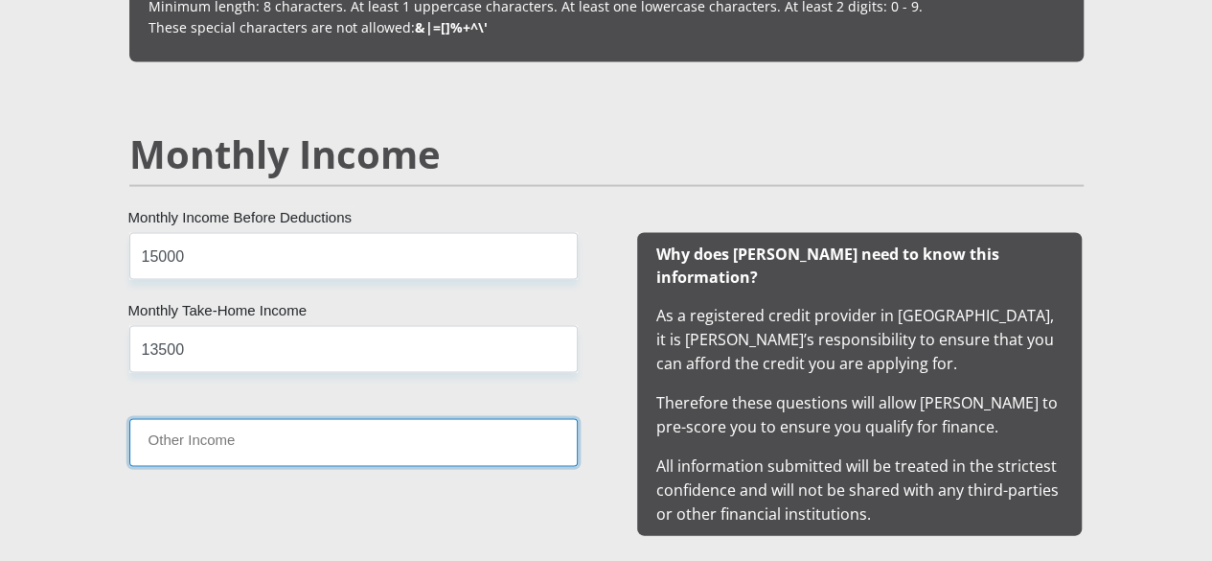
click at [282, 418] on input "Other Income" at bounding box center [353, 441] width 448 height 47
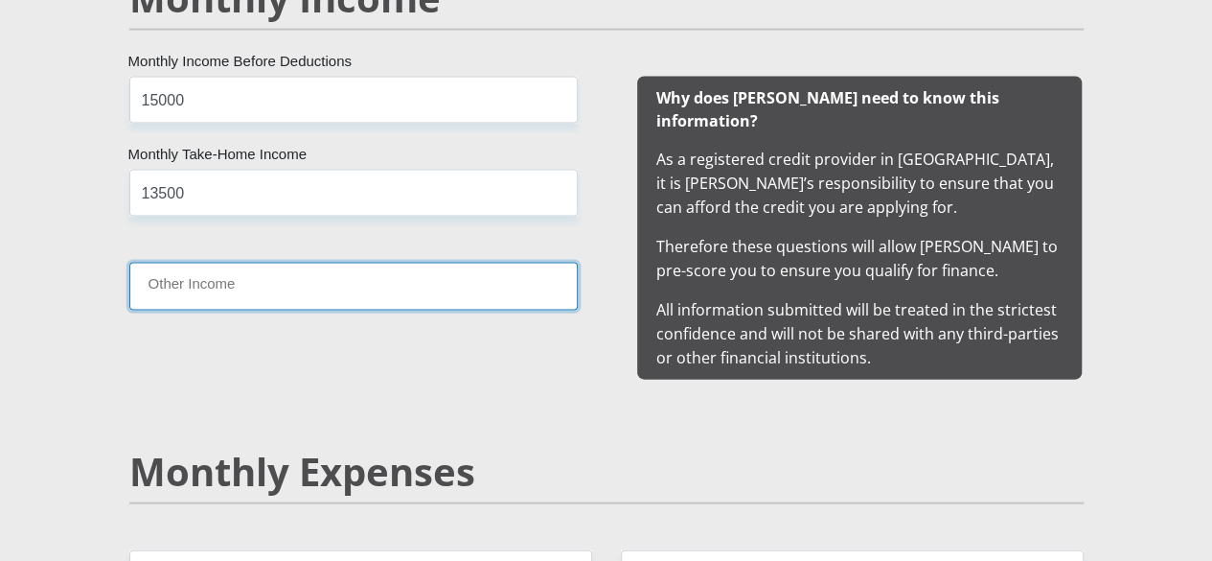
scroll to position [1941, 0]
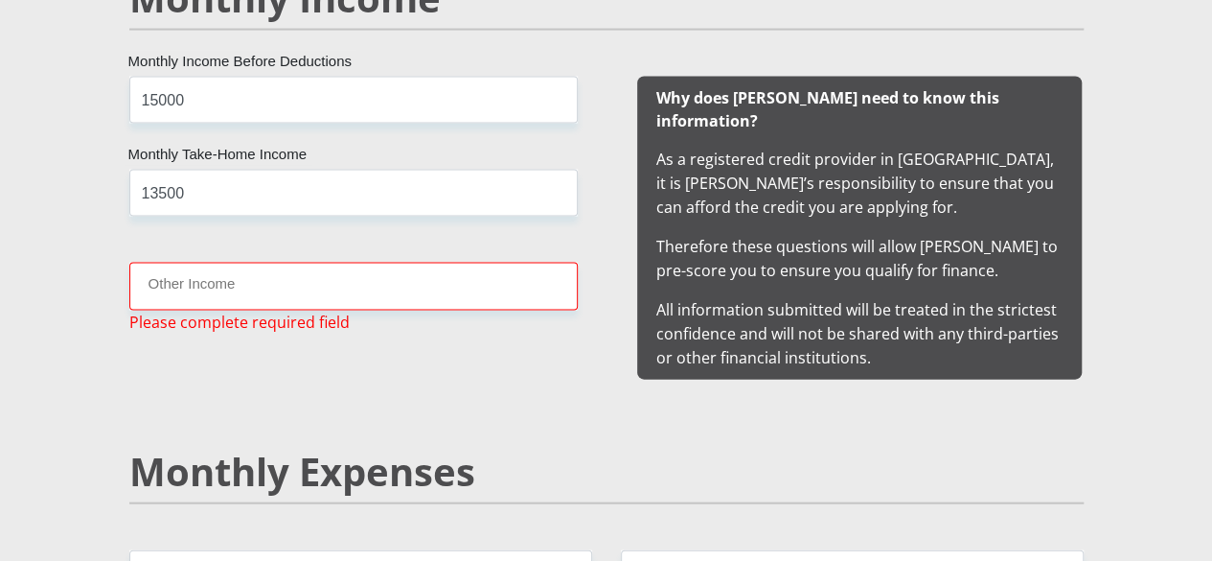
click at [273, 263] on input "Other Income" at bounding box center [353, 286] width 448 height 47
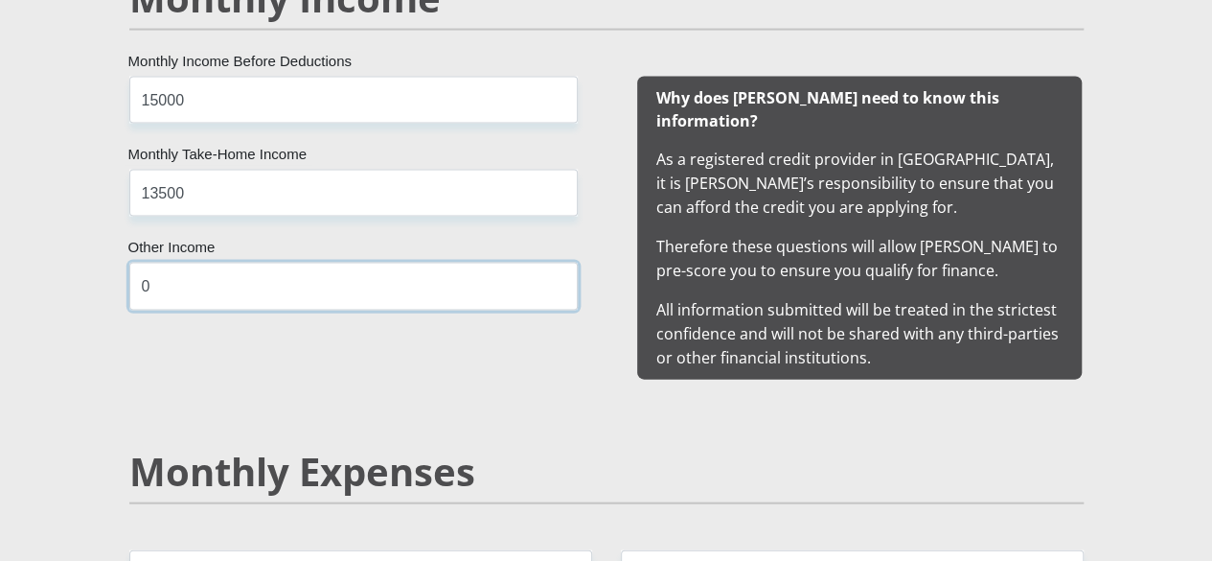
type input "0"
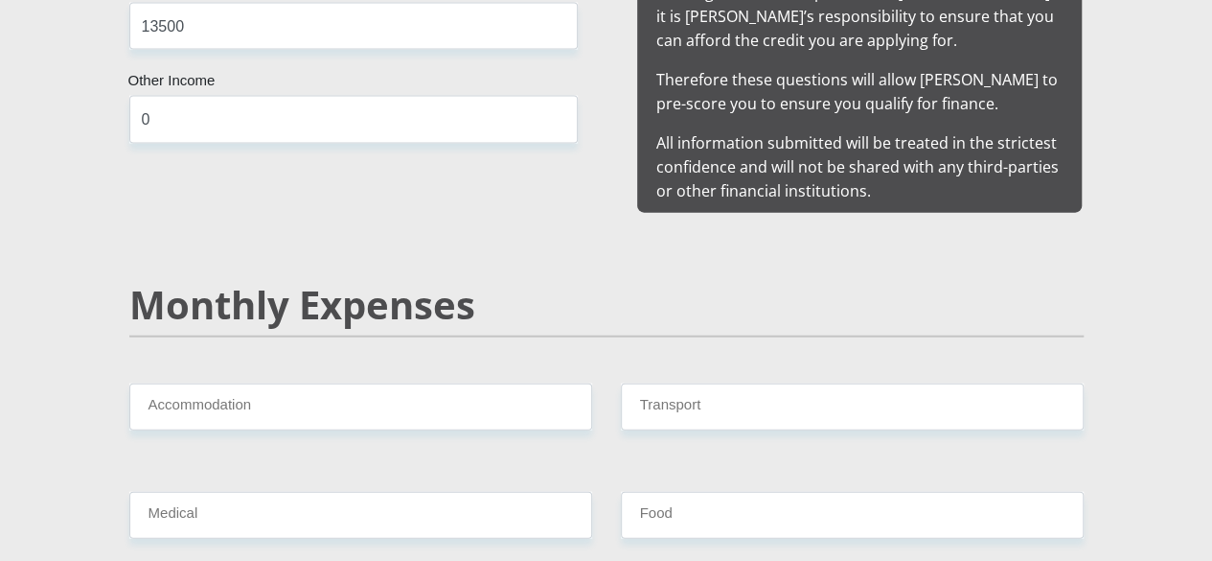
scroll to position [2112, 0]
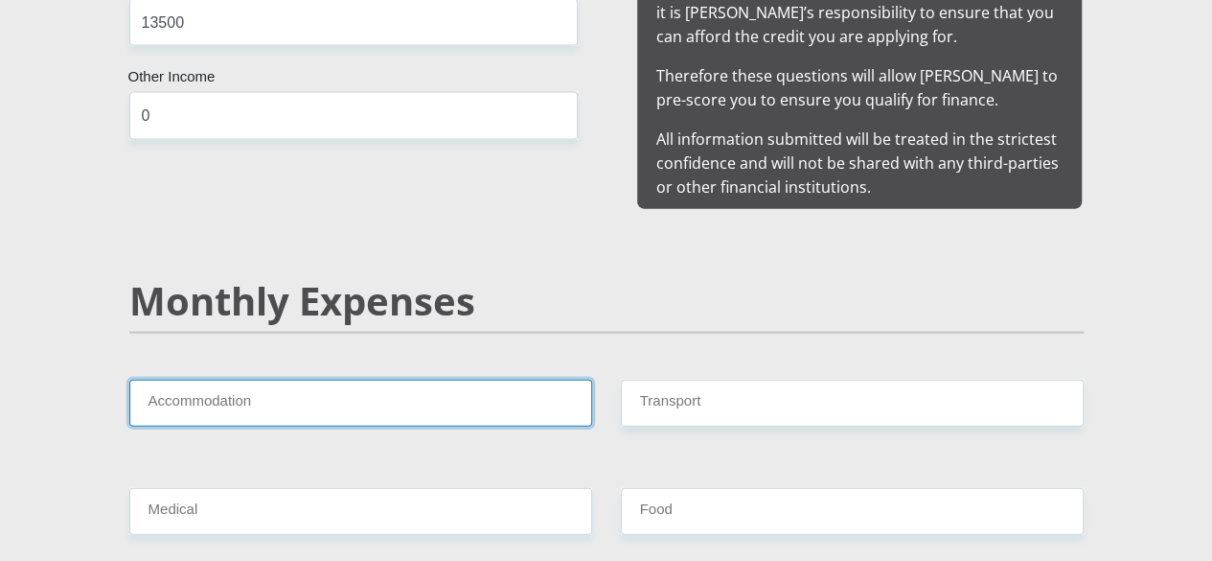
click at [305, 379] on input "Accommodation" at bounding box center [360, 402] width 463 height 47
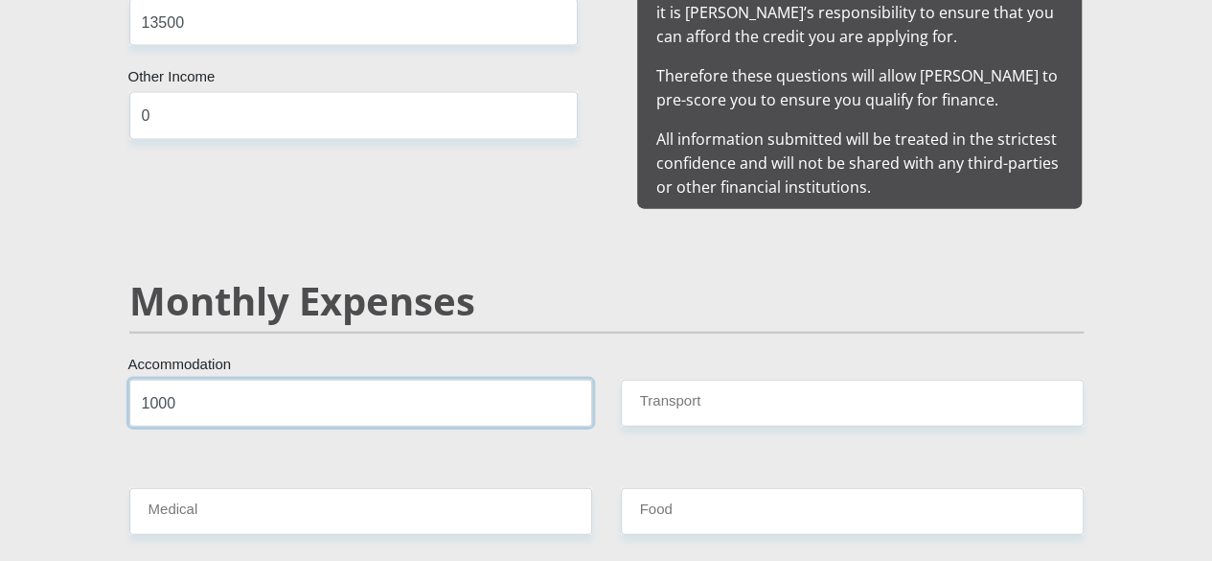
type input "1000"
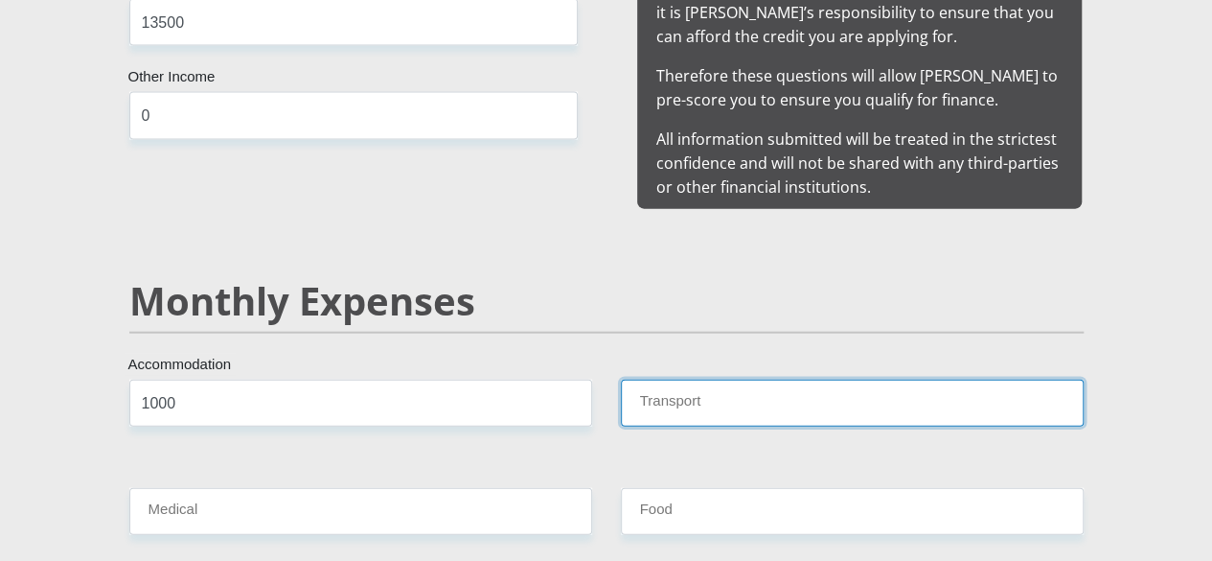
click at [650, 379] on input "Transport" at bounding box center [852, 402] width 463 height 47
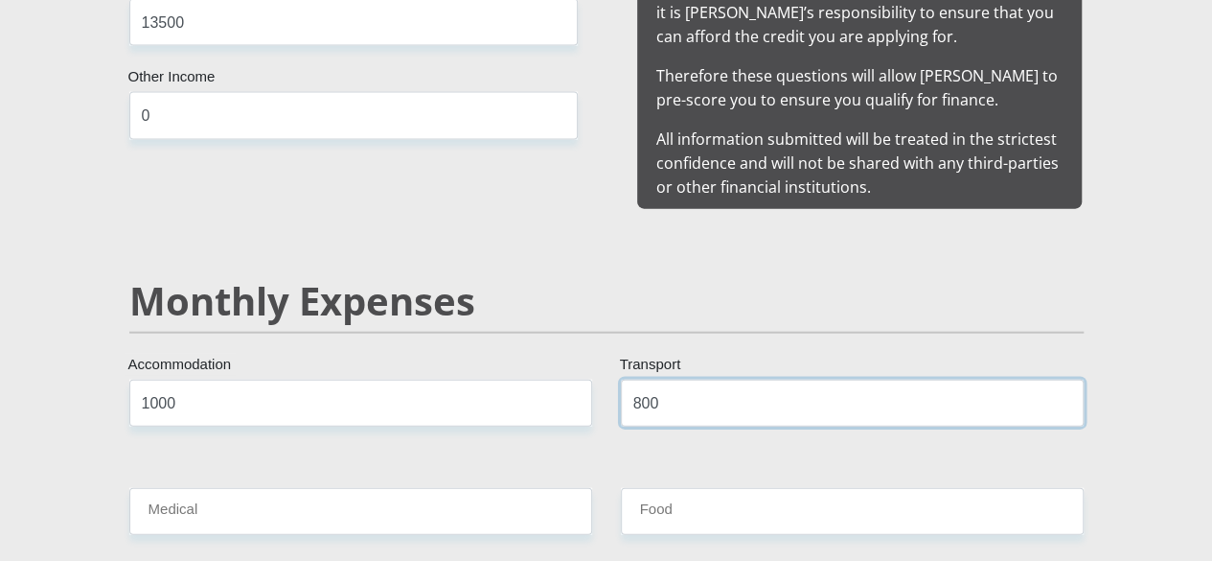
type input "800"
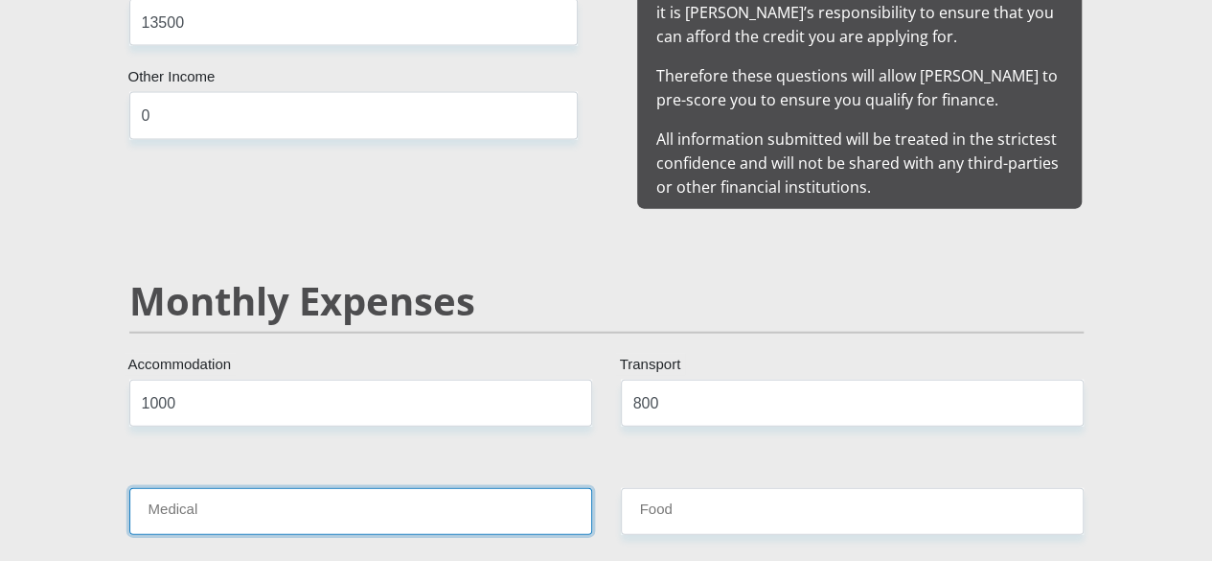
click at [446, 488] on input "Medical" at bounding box center [360, 511] width 463 height 47
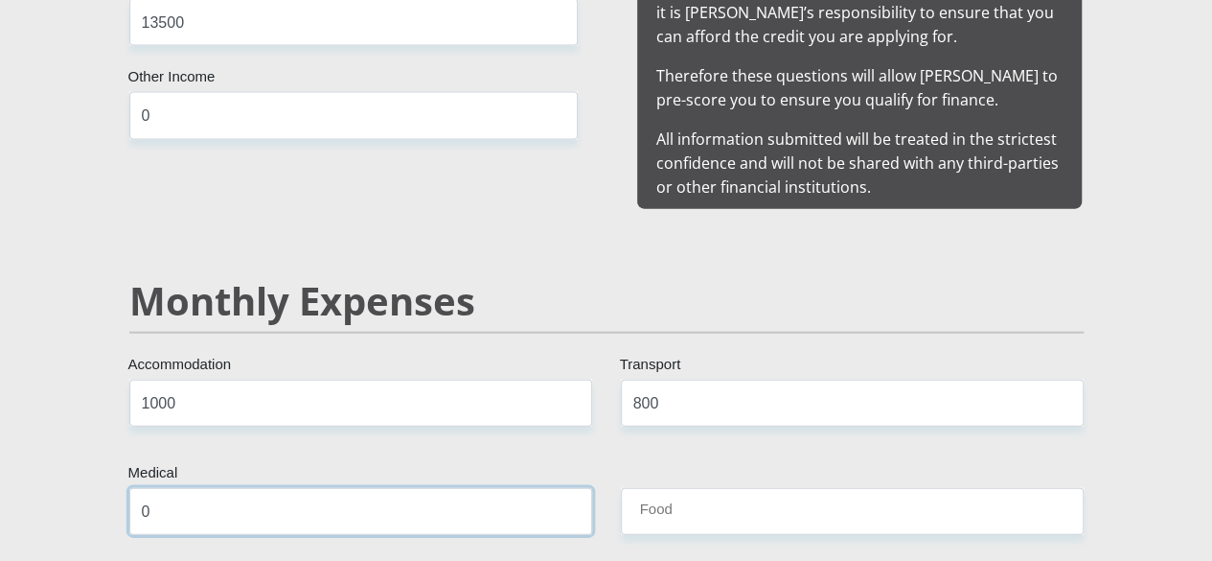
type input "0"
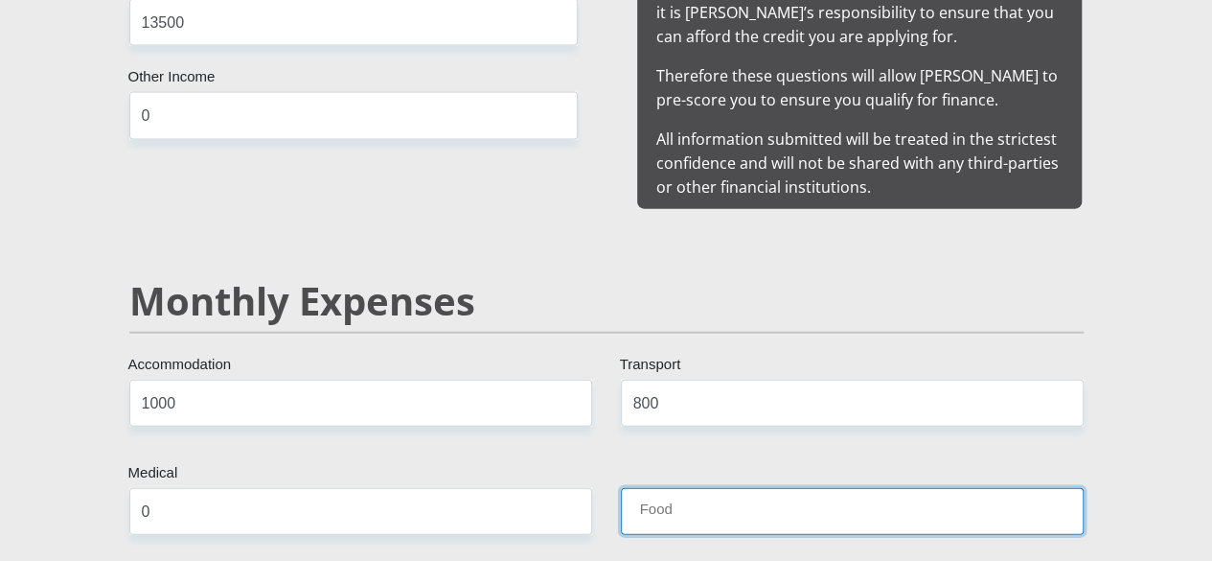
click at [673, 488] on input "Food" at bounding box center [852, 511] width 463 height 47
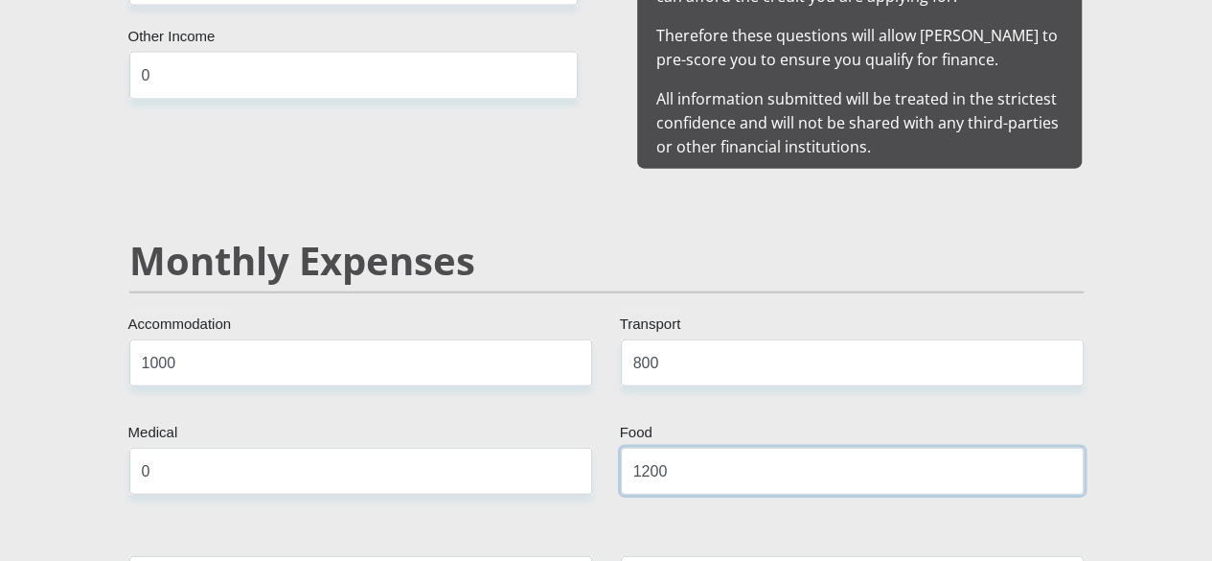
scroll to position [2160, 0]
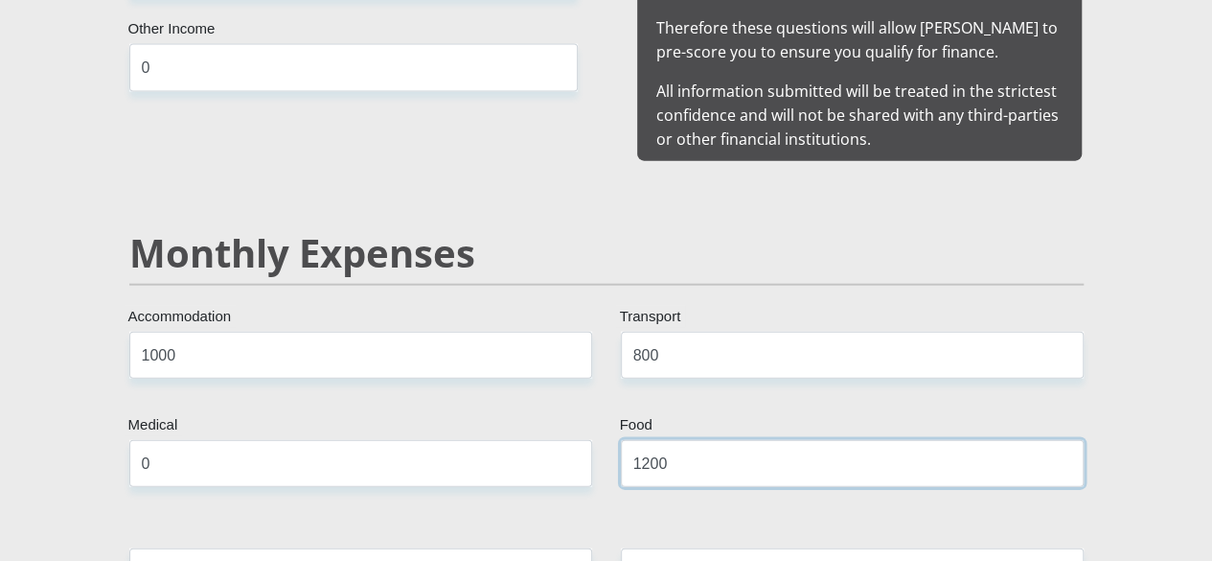
type input "1200"
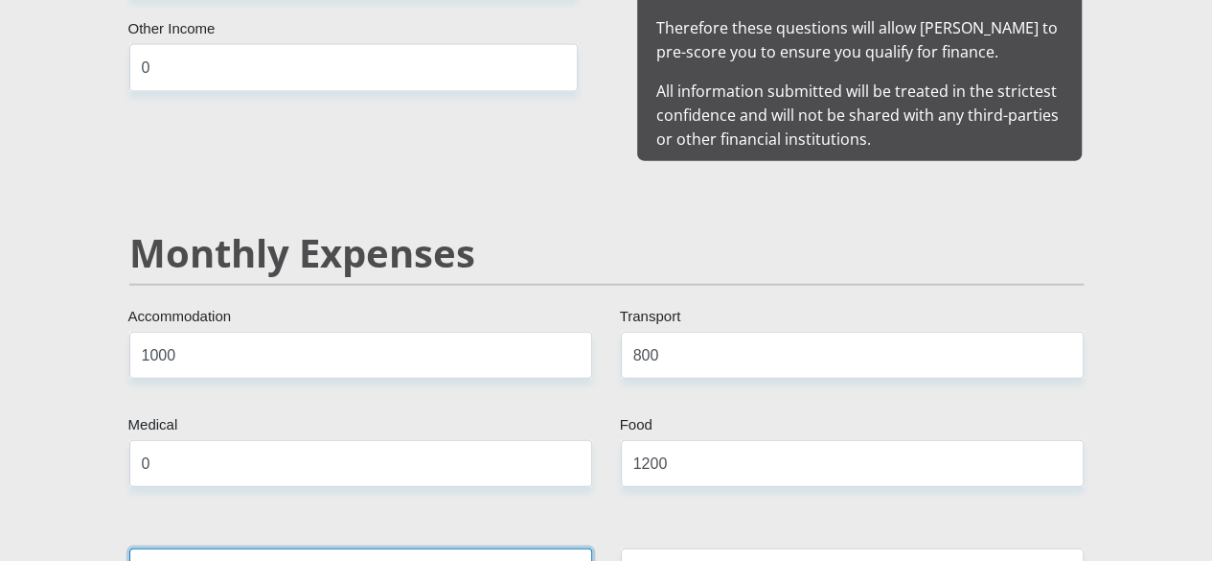
click at [537, 548] on input "Water / Electricity" at bounding box center [360, 571] width 463 height 47
type input "0"
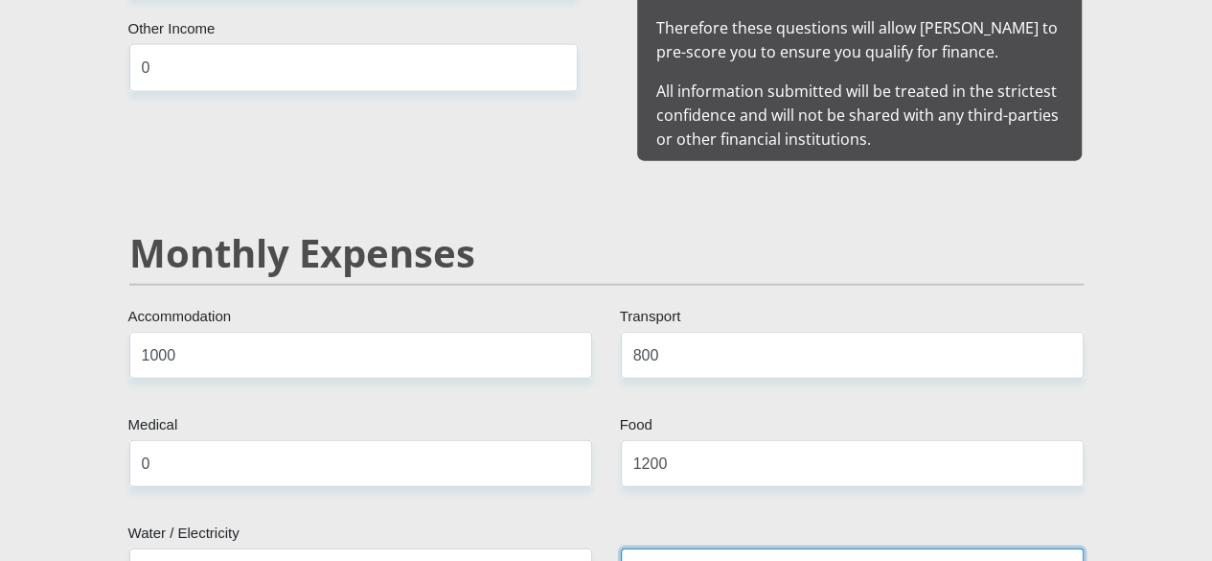
click at [669, 548] on input "Education" at bounding box center [852, 571] width 463 height 47
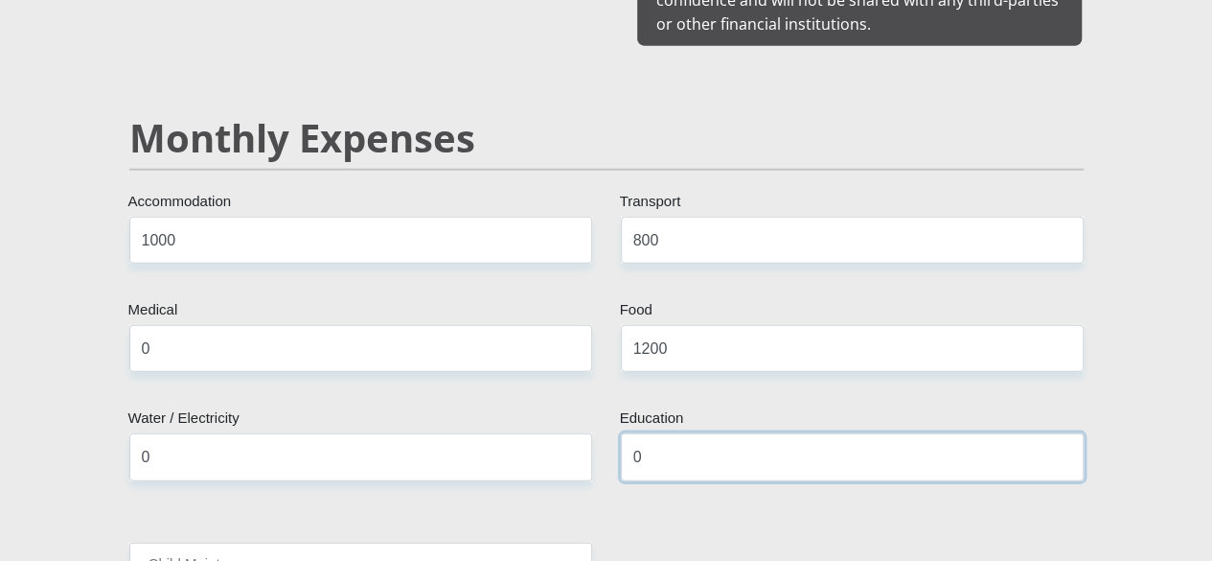
scroll to position [2278, 0]
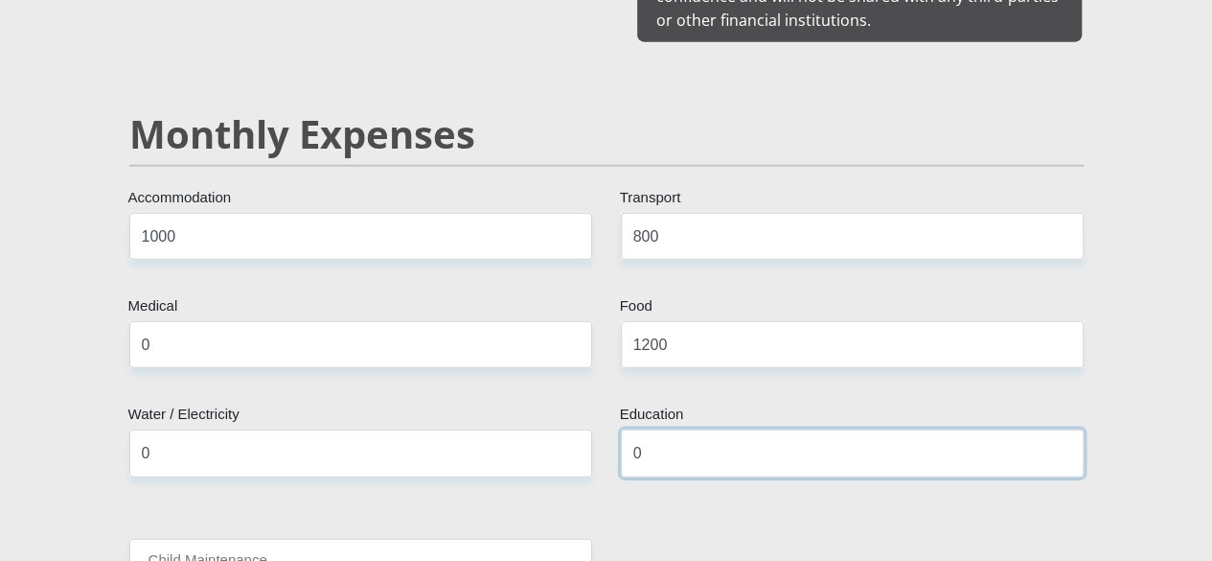
type input "0"
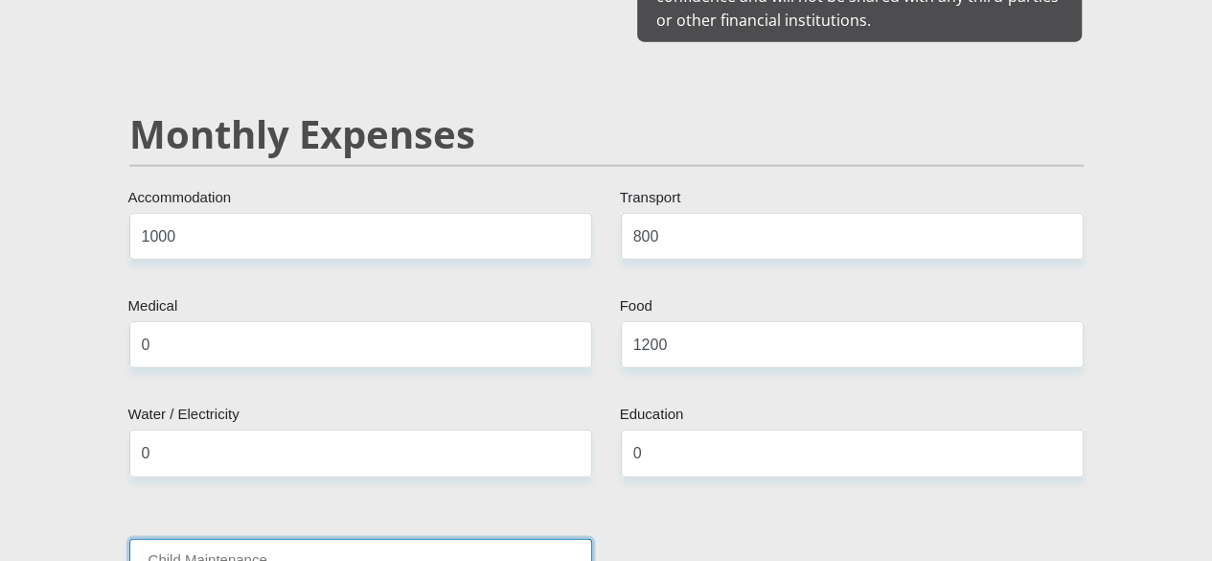
click at [538, 538] on input "Child Maintenance" at bounding box center [360, 561] width 463 height 47
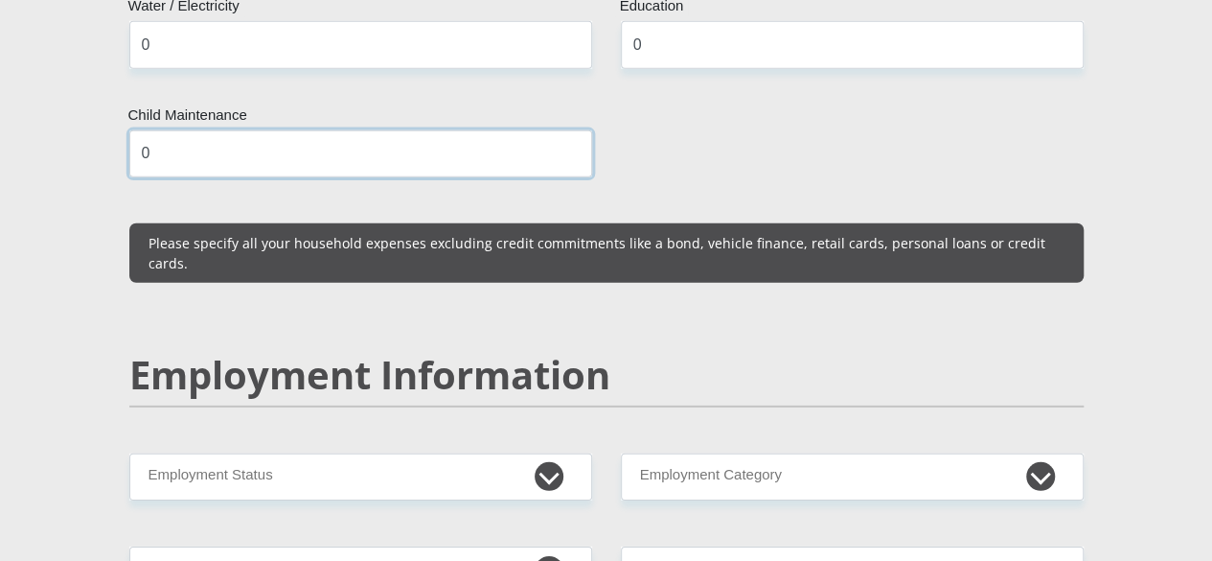
scroll to position [2692, 0]
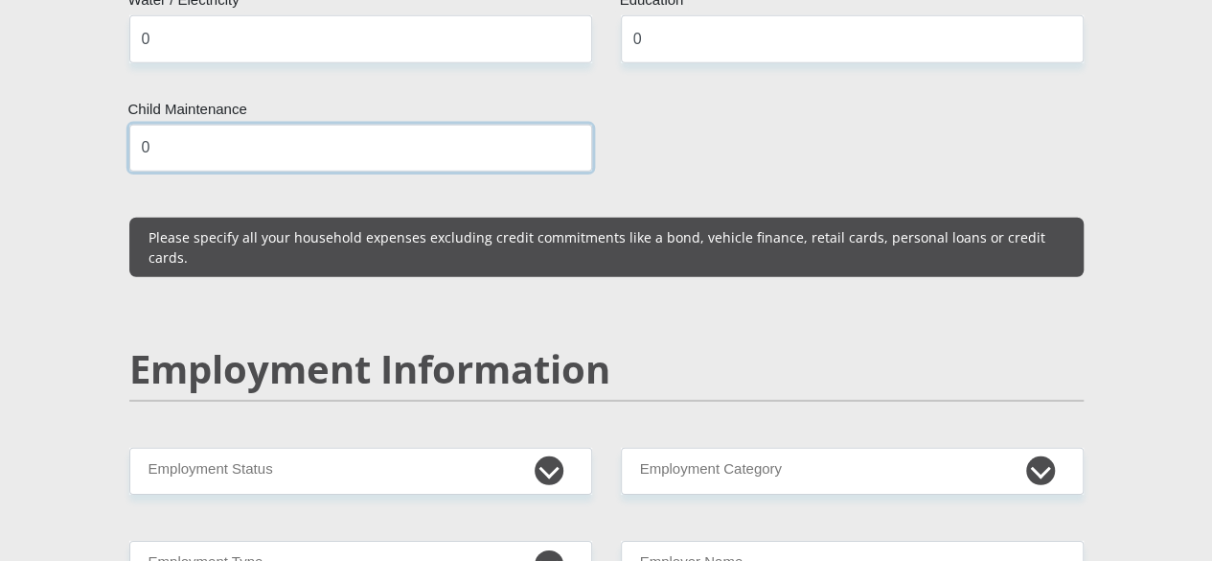
type input "0"
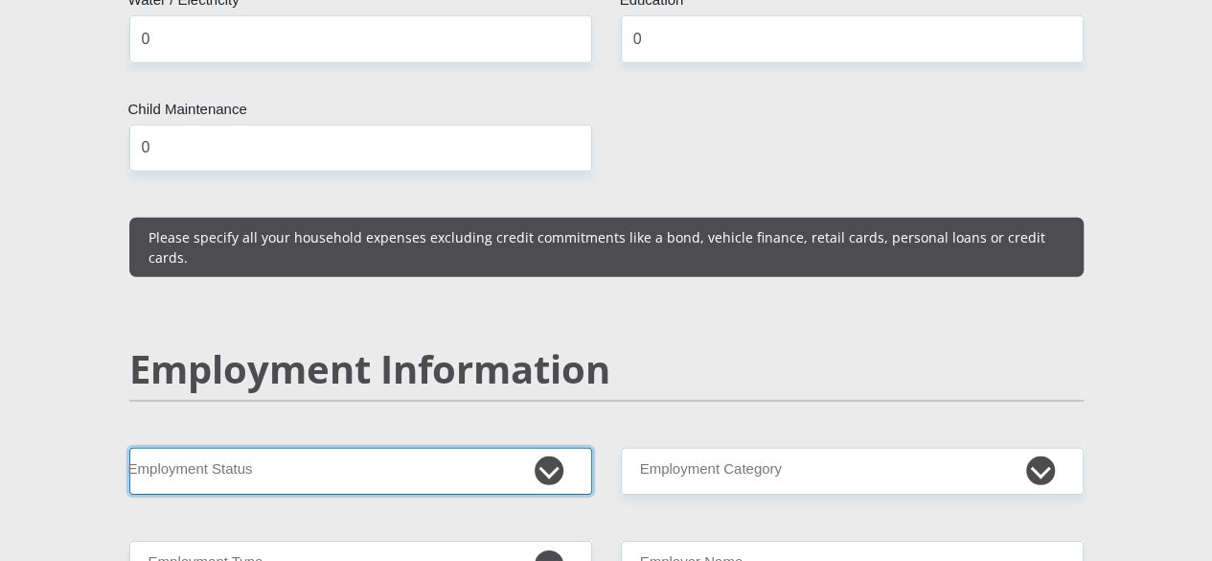
click at [554, 447] on select "Permanent/Full-time Part-time/Casual [DEMOGRAPHIC_DATA] Worker Self-Employed Ho…" at bounding box center [360, 470] width 463 height 47
select select "3"
click at [129, 447] on select "Permanent/Full-time Part-time/Casual [DEMOGRAPHIC_DATA] Worker Self-Employed Ho…" at bounding box center [360, 470] width 463 height 47
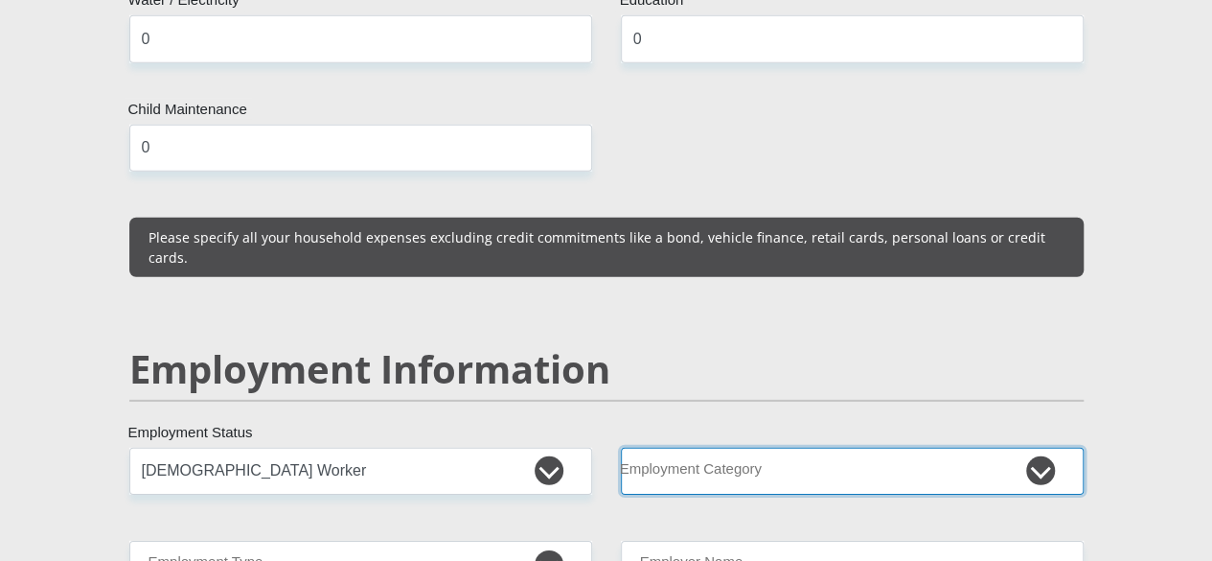
click at [797, 447] on select "AGRICULTURE ALCOHOL & TOBACCO CONSTRUCTION MATERIALS METALLURGY EQUIPMENT FOR R…" at bounding box center [852, 470] width 463 height 47
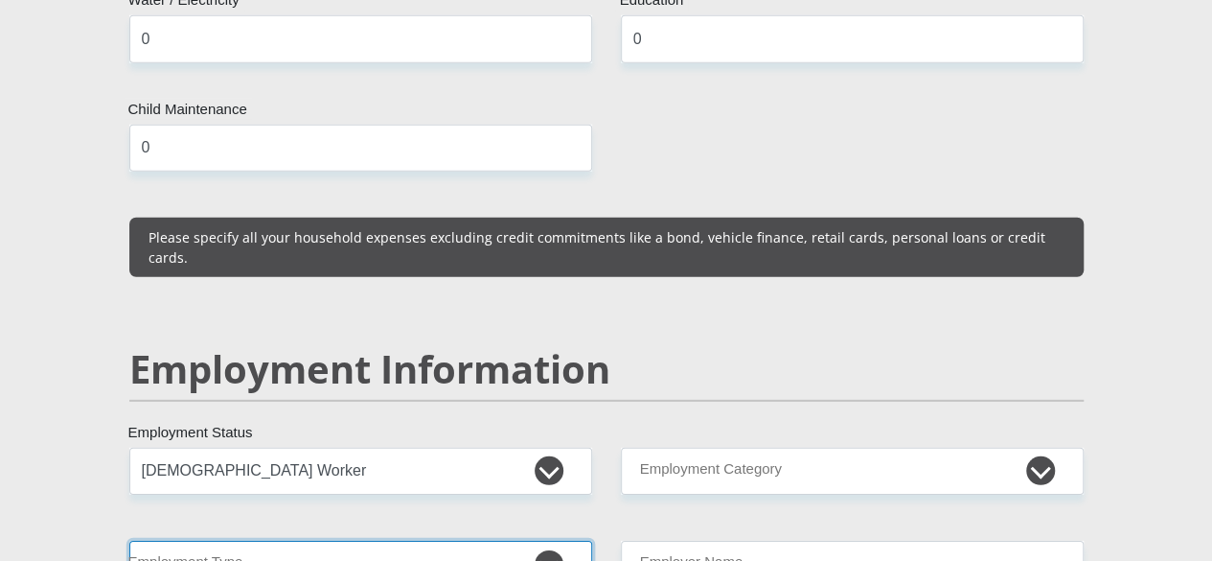
click at [559, 540] on select "College/Lecturer Craft Seller Creative Driver Executive Farmer Forces - Non Com…" at bounding box center [360, 563] width 463 height 47
click at [533, 540] on select "College/Lecturer Craft Seller Creative Driver Executive Farmer Forces - Non Com…" at bounding box center [360, 563] width 463 height 47
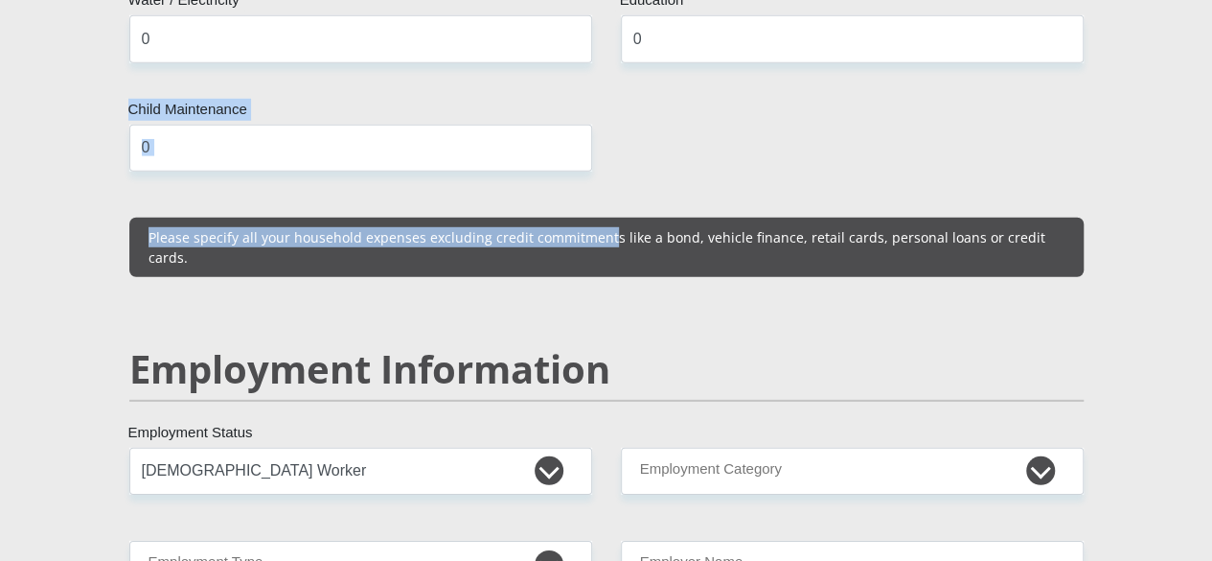
drag, startPoint x: 595, startPoint y: 83, endPoint x: 471, endPoint y: 175, distance: 154.1
click at [471, 175] on div "Mr Ms Mrs Dr [PERSON_NAME] Title MASHUDU First Name TSHAMUSIYO Surname 96081159…" at bounding box center [606, 474] width 983 height 5559
click at [553, 540] on select "College/Lecturer Craft Seller Creative Driver Executive Farmer Forces - Non Com…" at bounding box center [360, 563] width 463 height 47
click at [452, 540] on select "College/Lecturer Craft Seller Creative Driver Executive Farmer Forces - Non Com…" at bounding box center [360, 563] width 463 height 47
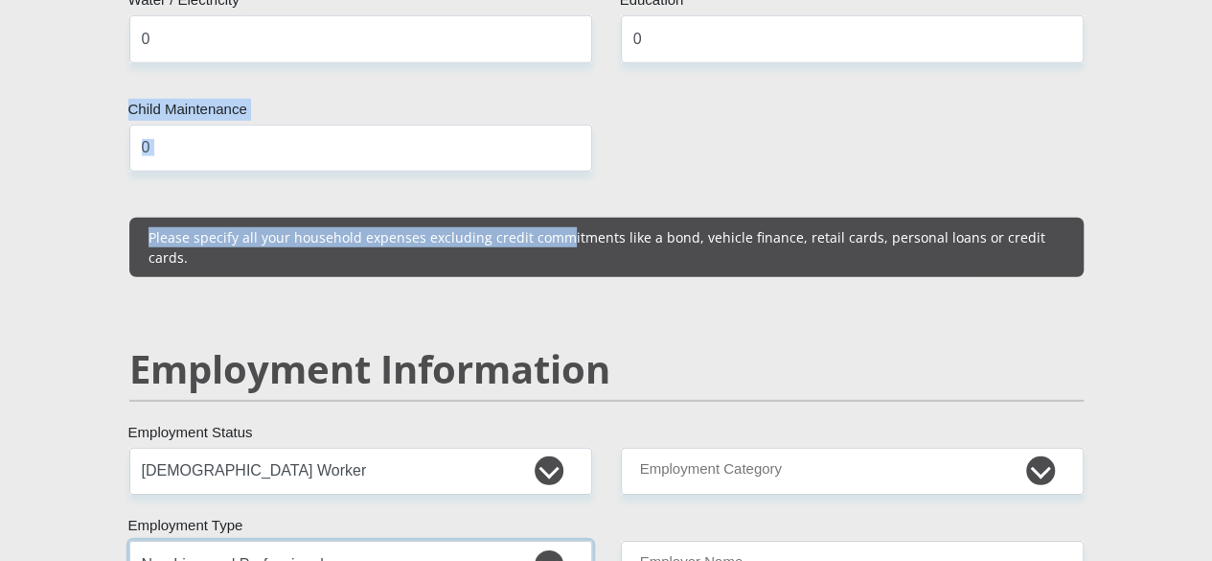
click at [452, 540] on select "College/Lecturer Craft Seller Creative Driver Executive Farmer Forces - Non Com…" at bounding box center [360, 563] width 463 height 47
click at [546, 540] on select "College/Lecturer Craft Seller Creative Driver Executive Farmer Forces - Non Com…" at bounding box center [360, 563] width 463 height 47
drag, startPoint x: 546, startPoint y: 440, endPoint x: 564, endPoint y: 371, distance: 71.3
click at [564, 371] on div "Mr Ms Mrs Dr [PERSON_NAME] Title MASHUDU First Name TSHAMUSIYO Surname 96081159…" at bounding box center [606, 474] width 983 height 5559
click at [550, 540] on select "College/Lecturer Craft Seller Creative Driver Executive Farmer Forces - Non Com…" at bounding box center [360, 563] width 463 height 47
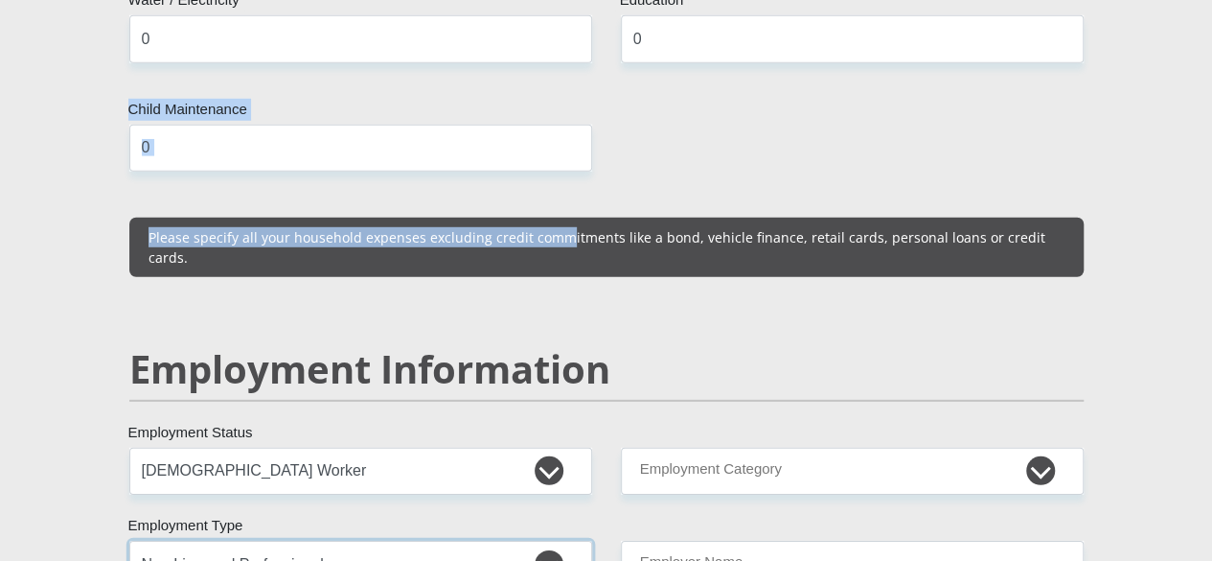
click at [547, 540] on select "College/Lecturer Craft Seller Creative Driver Executive Farmer Forces - Non Com…" at bounding box center [360, 563] width 463 height 47
click at [129, 540] on select "College/Lecturer Craft Seller Creative Driver Executive Farmer Forces - Non Com…" at bounding box center [360, 563] width 463 height 47
click at [542, 540] on select "College/Lecturer Craft Seller Creative Driver Executive Farmer Forces - Non Com…" at bounding box center [360, 563] width 463 height 47
select select "Office Staff/Clerk"
click at [129, 540] on select "College/Lecturer Craft Seller Creative Driver Executive Farmer Forces - Non Com…" at bounding box center [360, 563] width 463 height 47
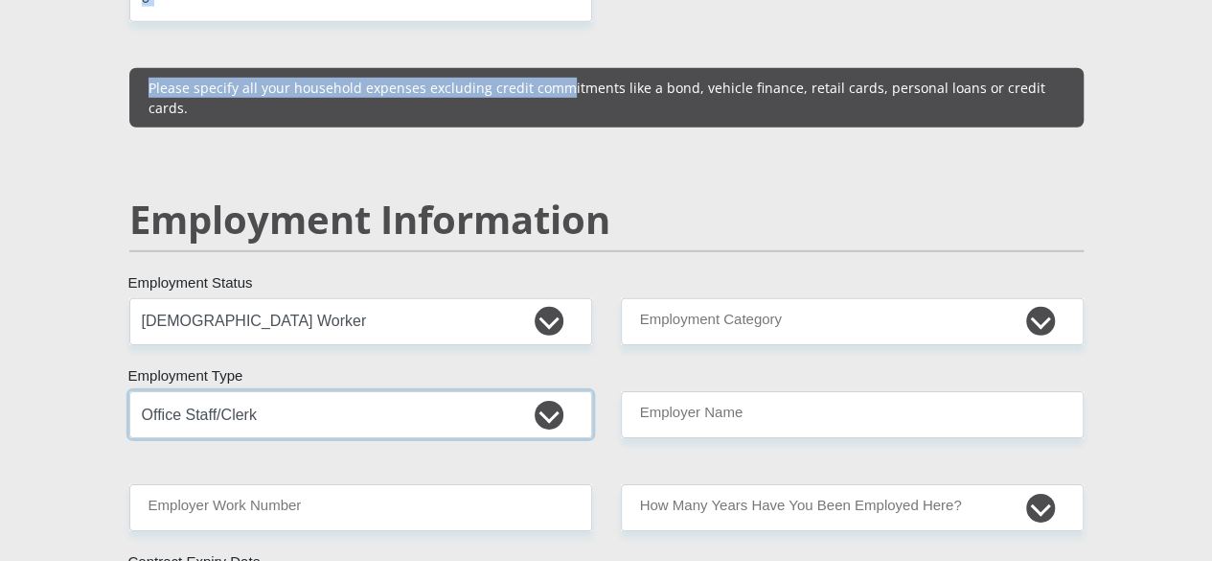
scroll to position [2844, 0]
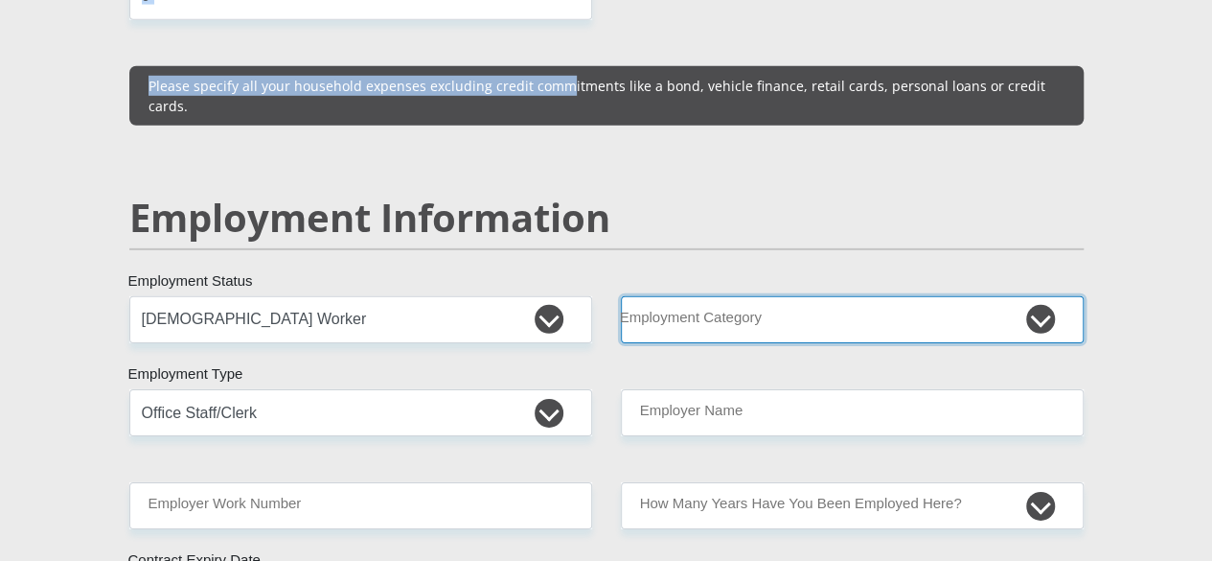
click at [1041, 296] on select "AGRICULTURE ALCOHOL & TOBACCO CONSTRUCTION MATERIALS METALLURGY EQUIPMENT FOR R…" at bounding box center [852, 319] width 463 height 47
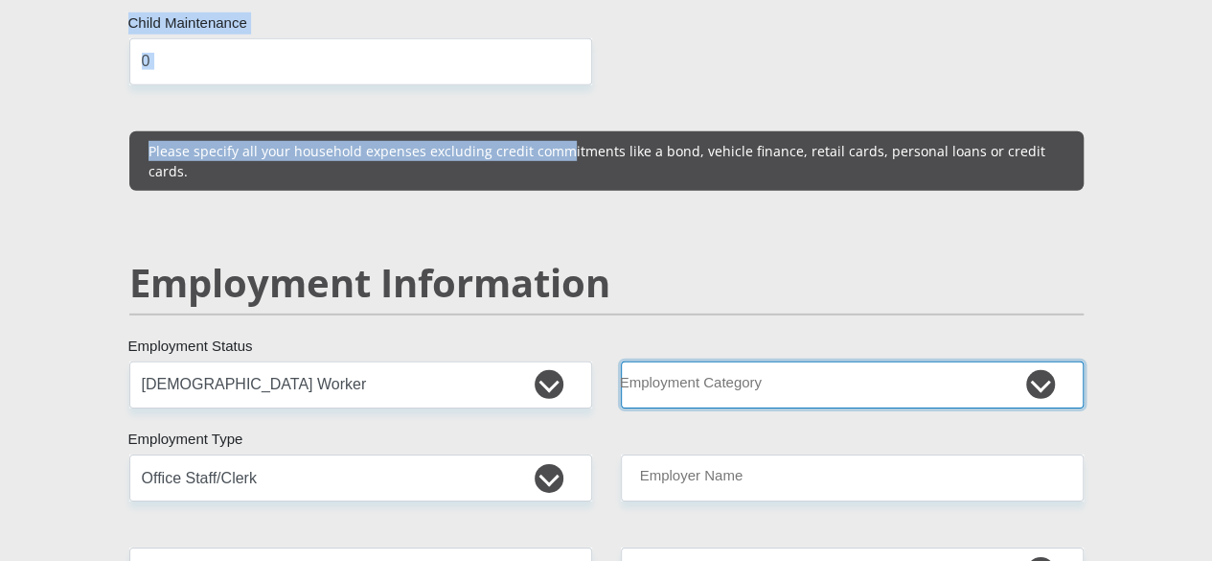
scroll to position [2777, 0]
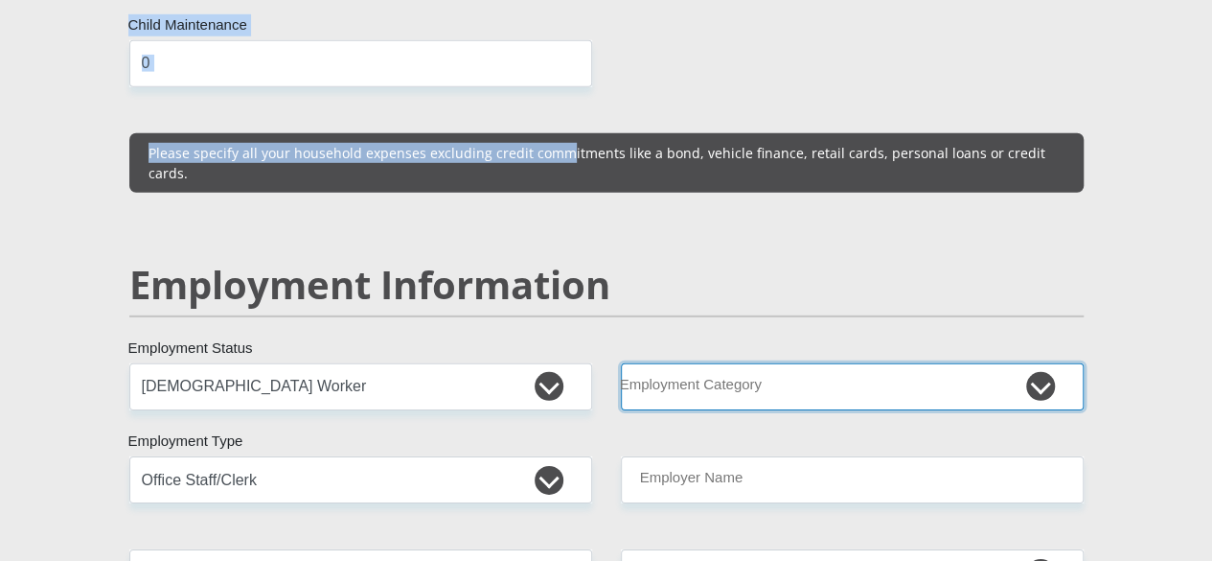
click at [1034, 363] on select "AGRICULTURE ALCOHOL & TOBACCO CONSTRUCTION MATERIALS METALLURGY EQUIPMENT FOR R…" at bounding box center [852, 386] width 463 height 47
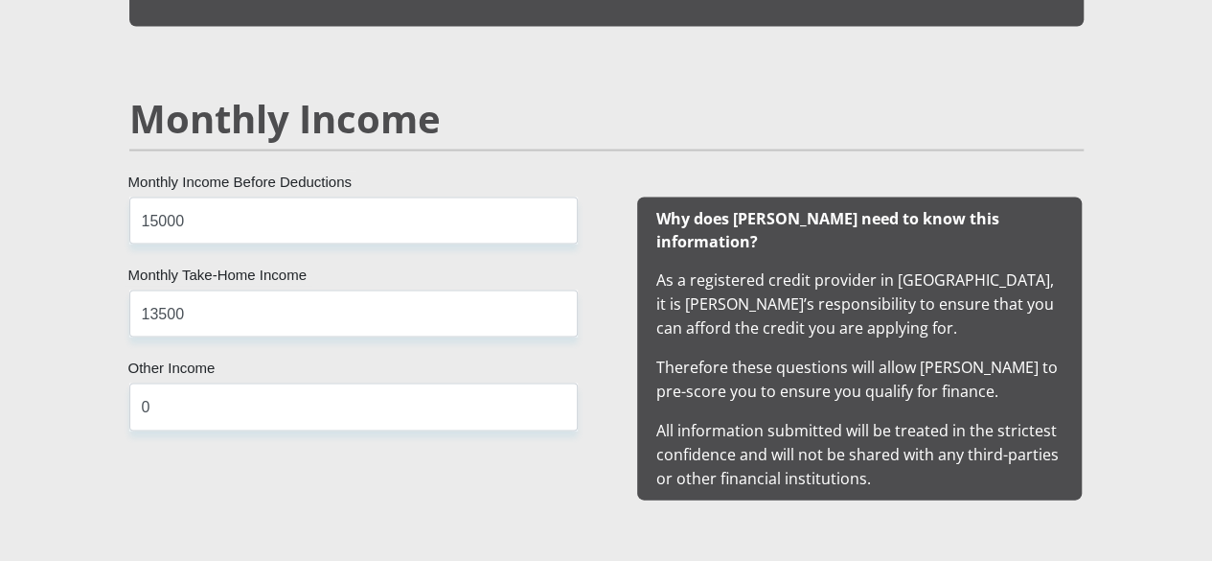
scroll to position [1748, 0]
